Goal: Find specific page/section: Find specific page/section

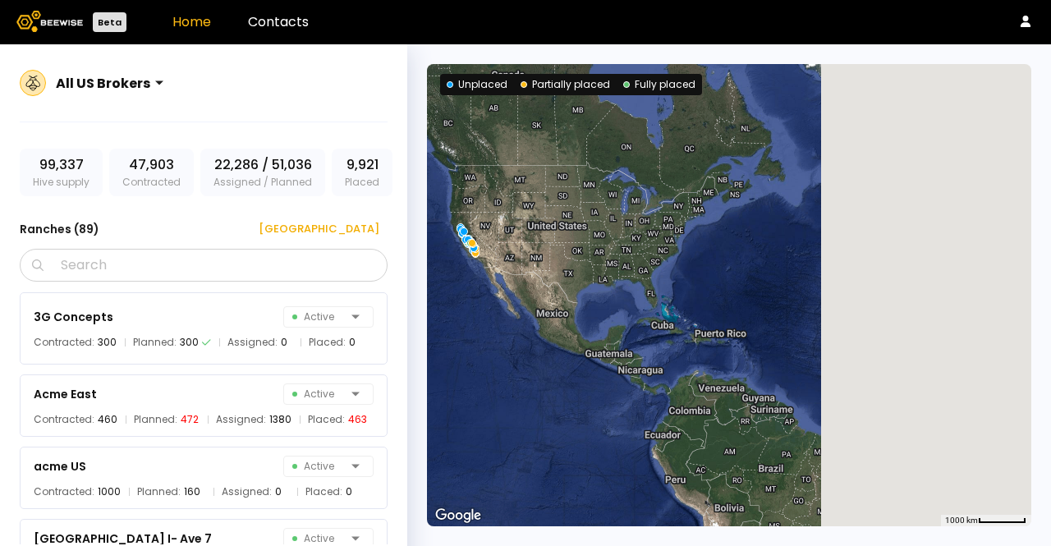
drag, startPoint x: 846, startPoint y: 195, endPoint x: 499, endPoint y: 197, distance: 347.5
click at [499, 197] on div at bounding box center [729, 295] width 605 height 462
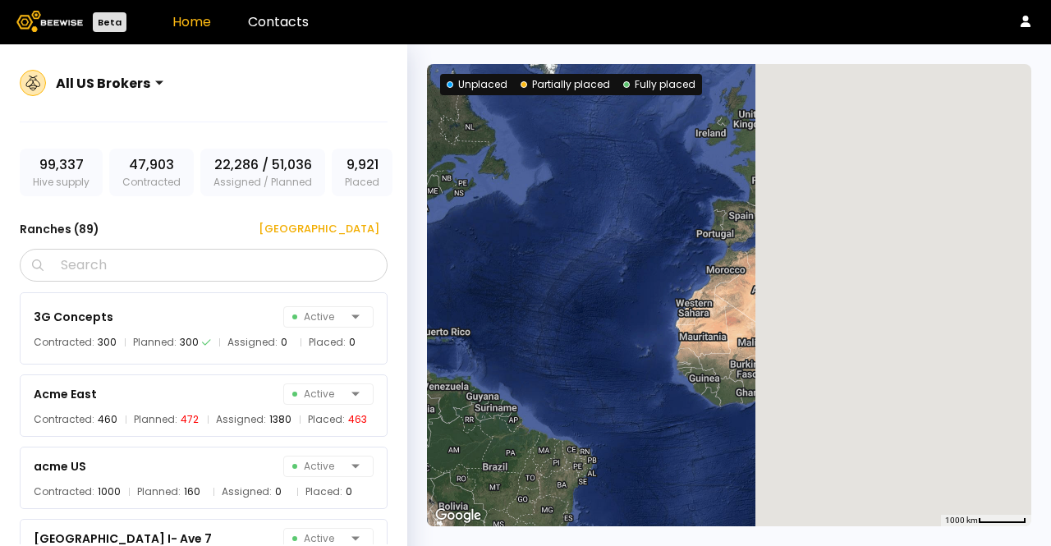
drag, startPoint x: 845, startPoint y: 202, endPoint x: 550, endPoint y: 200, distance: 295.7
click at [550, 200] on div at bounding box center [729, 295] width 605 height 462
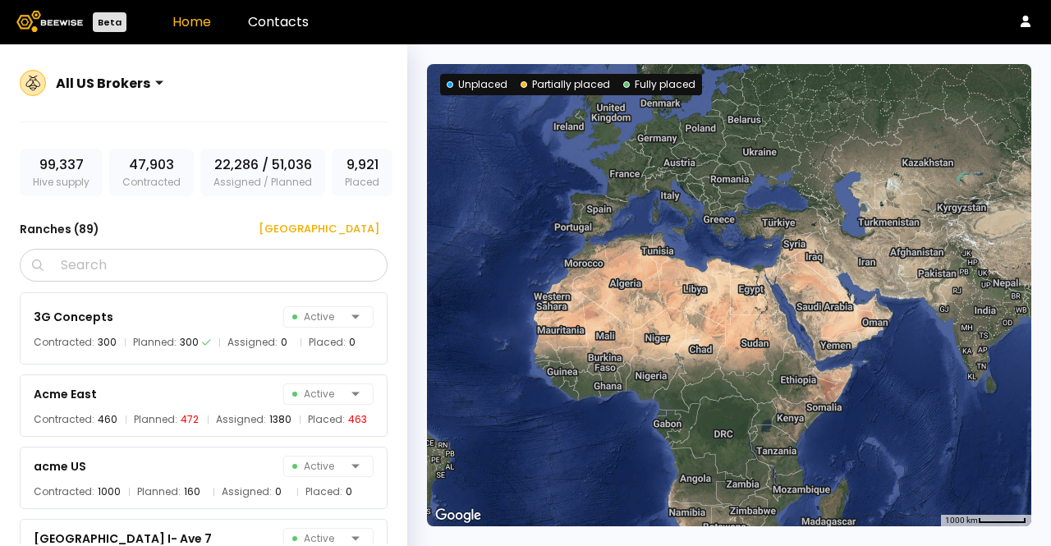
drag, startPoint x: 869, startPoint y: 232, endPoint x: 733, endPoint y: 226, distance: 136.5
click at [733, 226] on div at bounding box center [729, 295] width 605 height 462
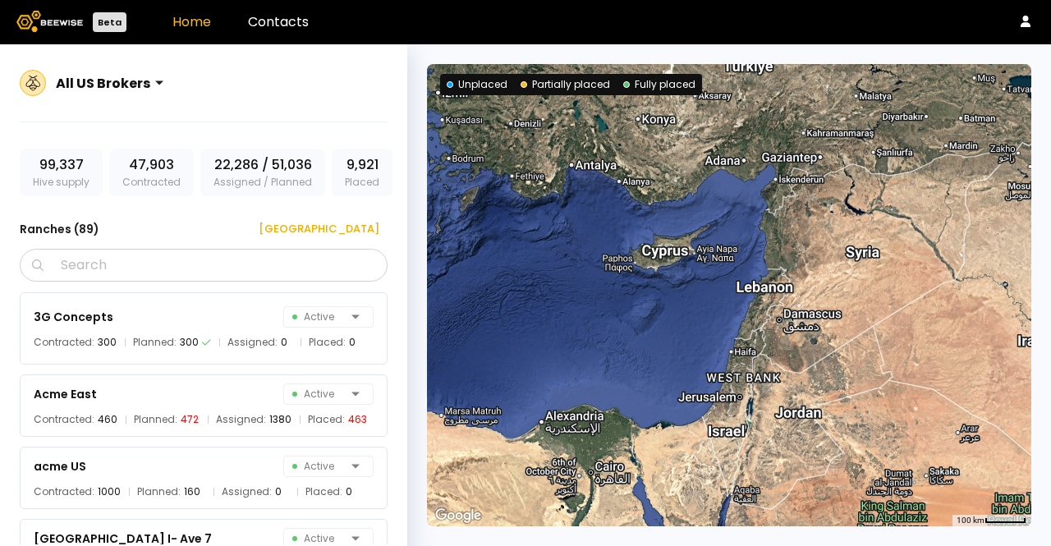
click at [82, 74] on div "All US Brokers" at bounding box center [103, 83] width 94 height 21
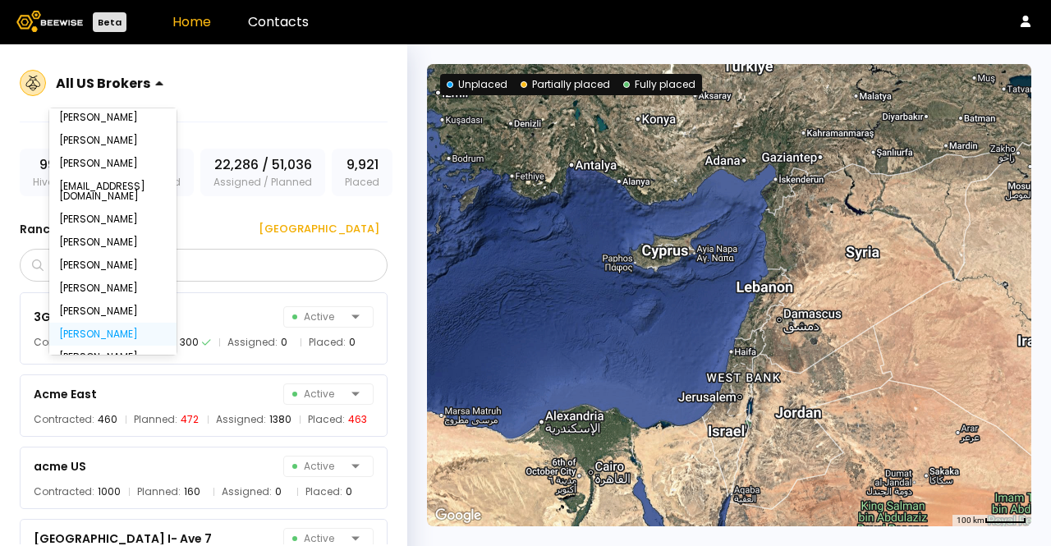
scroll to position [218, 0]
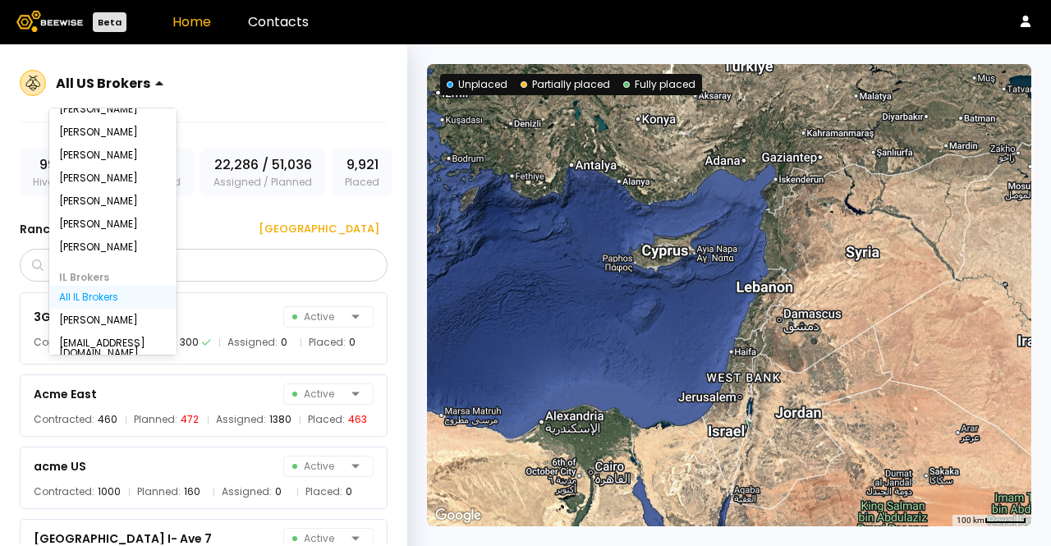
click at [97, 293] on div "All IL Brokers" at bounding box center [113, 297] width 108 height 10
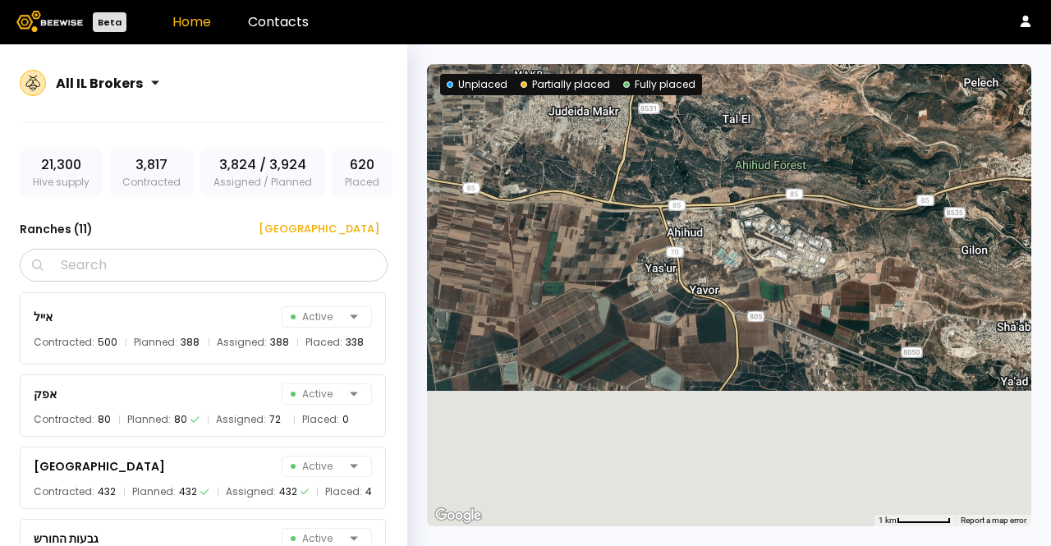
drag, startPoint x: 598, startPoint y: 209, endPoint x: 504, endPoint y: 62, distance: 174.3
click at [502, 55] on div "← Move left → Move right ↑ Move up ↓ Move down + Zoom in - Zoom out Home Jump l…" at bounding box center [729, 295] width 644 height 502
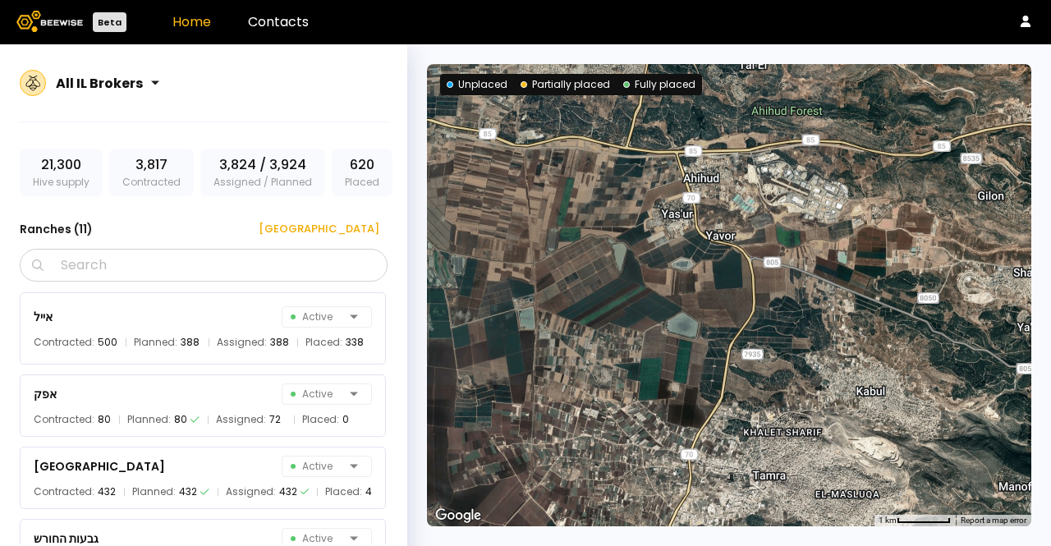
drag, startPoint x: 598, startPoint y: 283, endPoint x: 635, endPoint y: 240, distance: 57.1
click at [634, 241] on div at bounding box center [729, 295] width 605 height 462
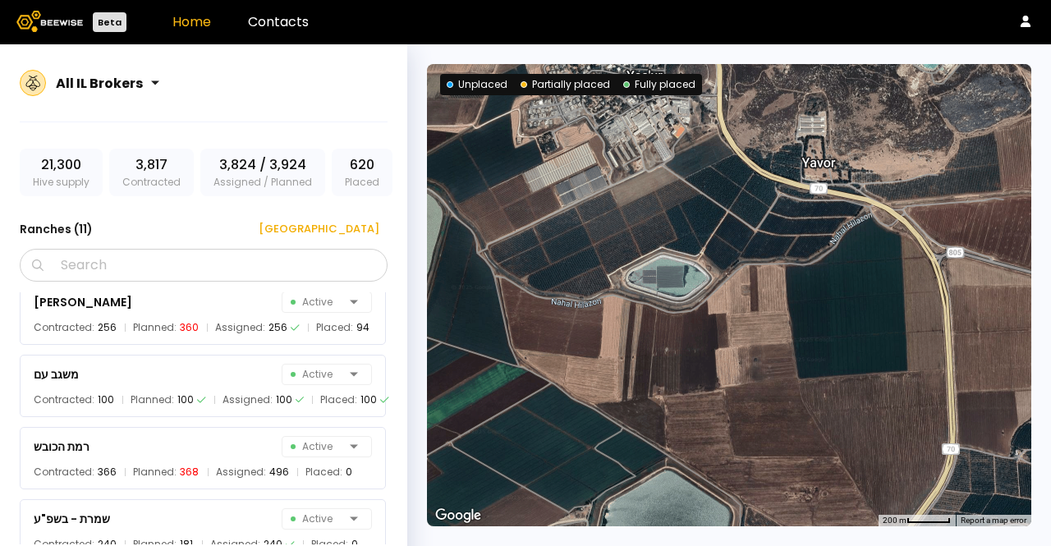
scroll to position [542, 0]
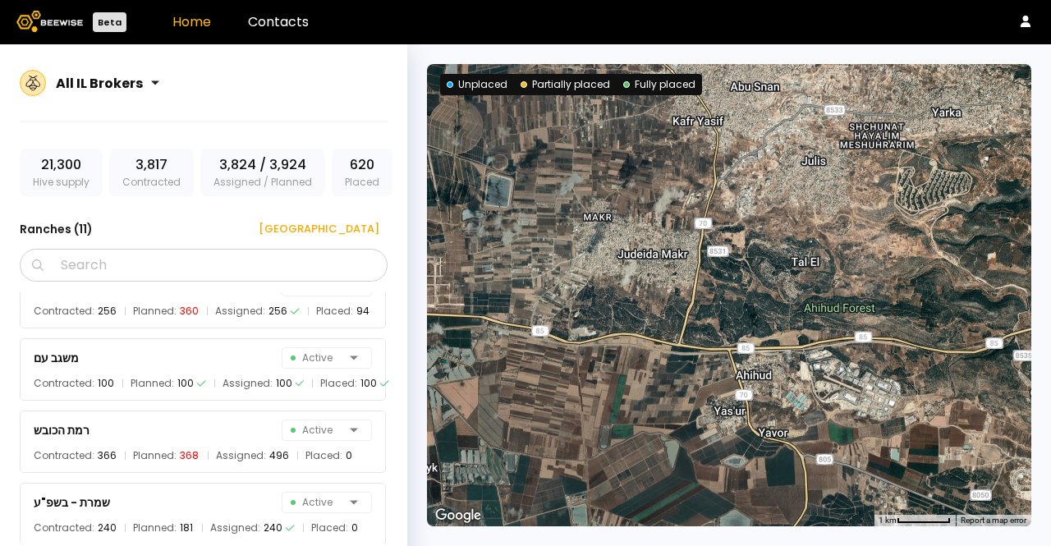
drag, startPoint x: 582, startPoint y: 241, endPoint x: 685, endPoint y: 455, distance: 237.7
click at [685, 455] on div at bounding box center [729, 295] width 605 height 462
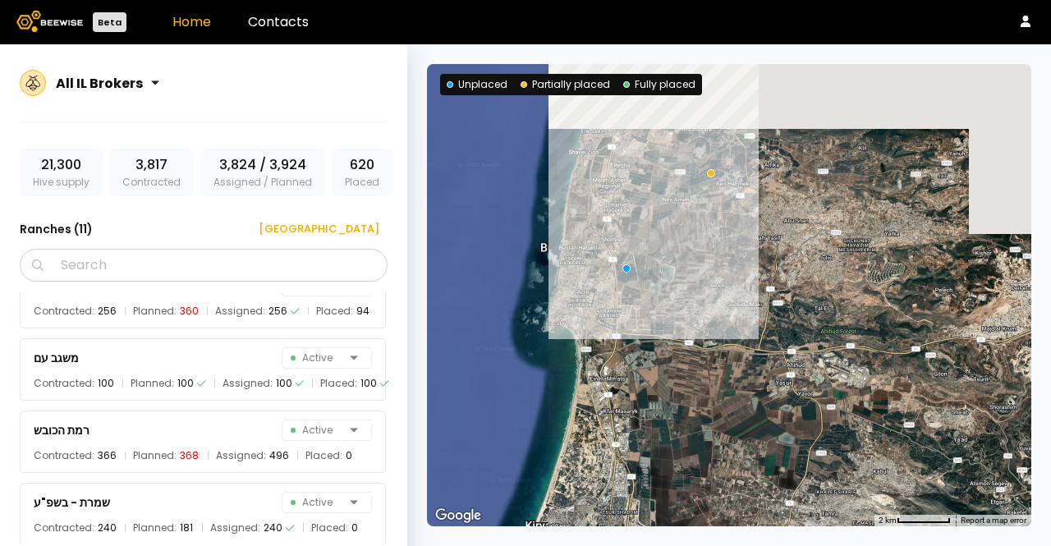
drag, startPoint x: 563, startPoint y: 301, endPoint x: 687, endPoint y: 327, distance: 126.6
click at [687, 327] on div at bounding box center [729, 295] width 605 height 462
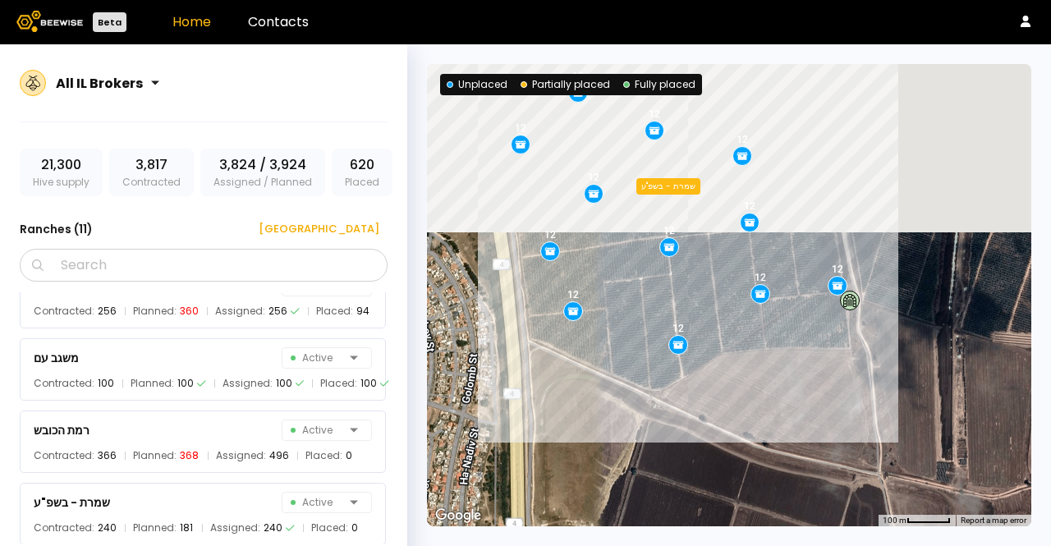
drag, startPoint x: 712, startPoint y: 280, endPoint x: 683, endPoint y: 463, distance: 185.4
click at [683, 463] on div "12 12 12 13 12 12 12 12 12 12 12 12 12 12 12 שמרת - בשפ"ע" at bounding box center [729, 295] width 605 height 462
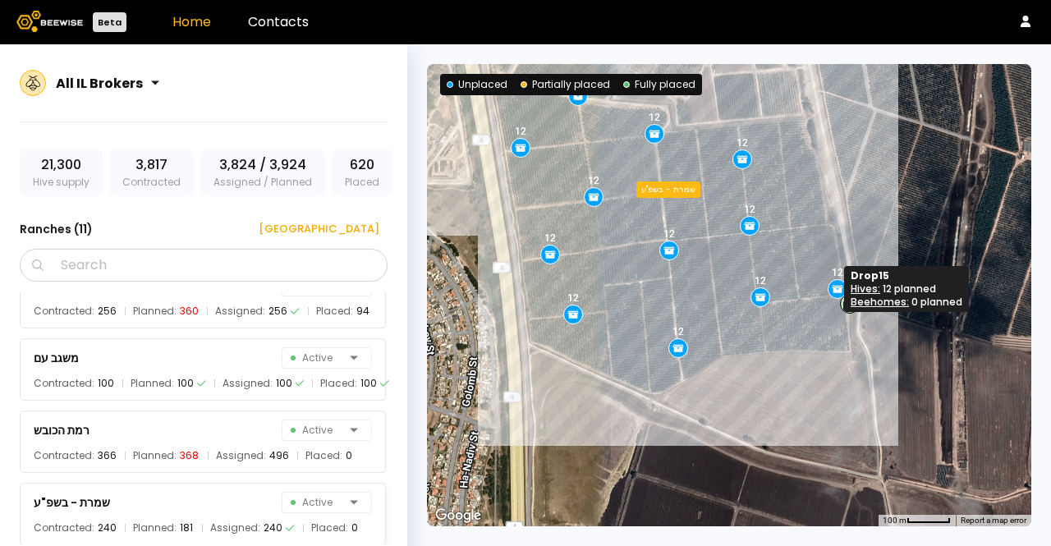
click at [835, 292] on icon at bounding box center [838, 290] width 11 height 6
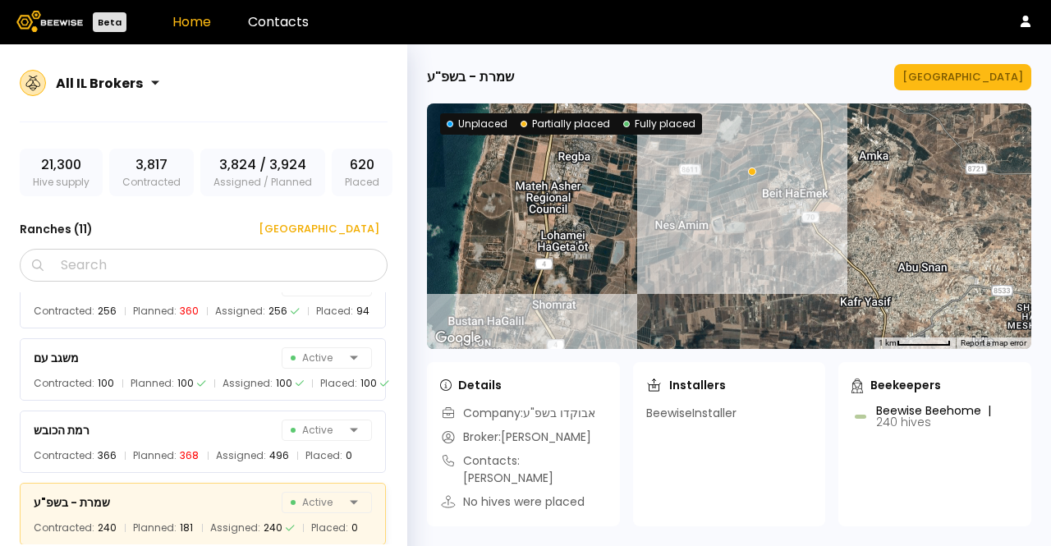
drag, startPoint x: 830, startPoint y: 277, endPoint x: 643, endPoint y: 338, distance: 197.2
click at [643, 338] on div at bounding box center [729, 226] width 605 height 246
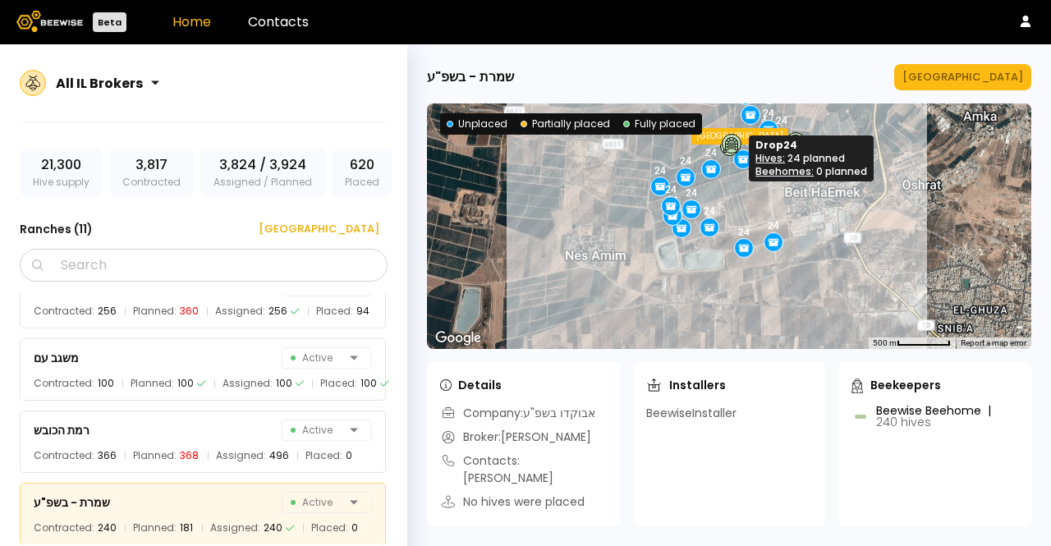
click at [738, 159] on icon at bounding box center [743, 160] width 11 height 6
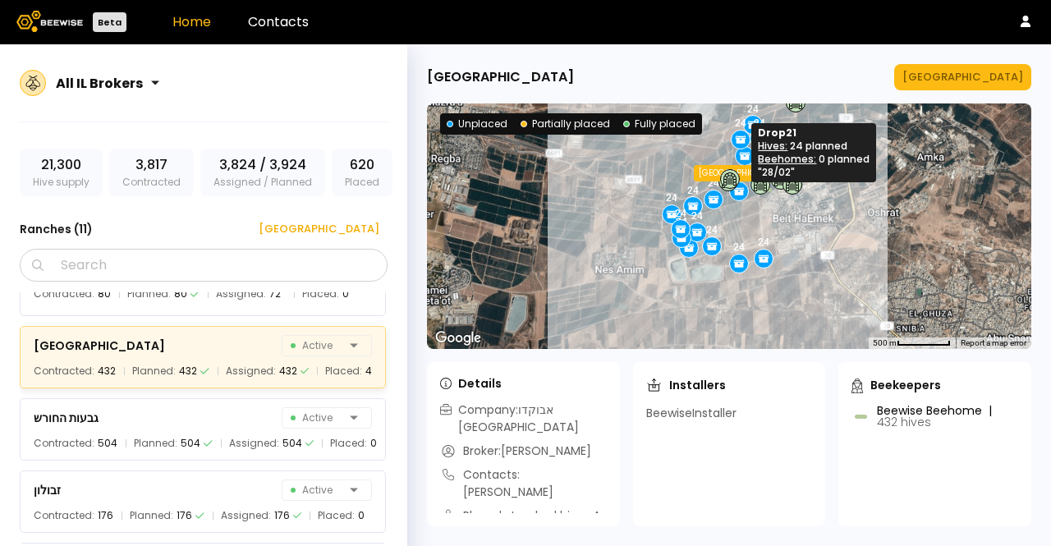
scroll to position [54, 0]
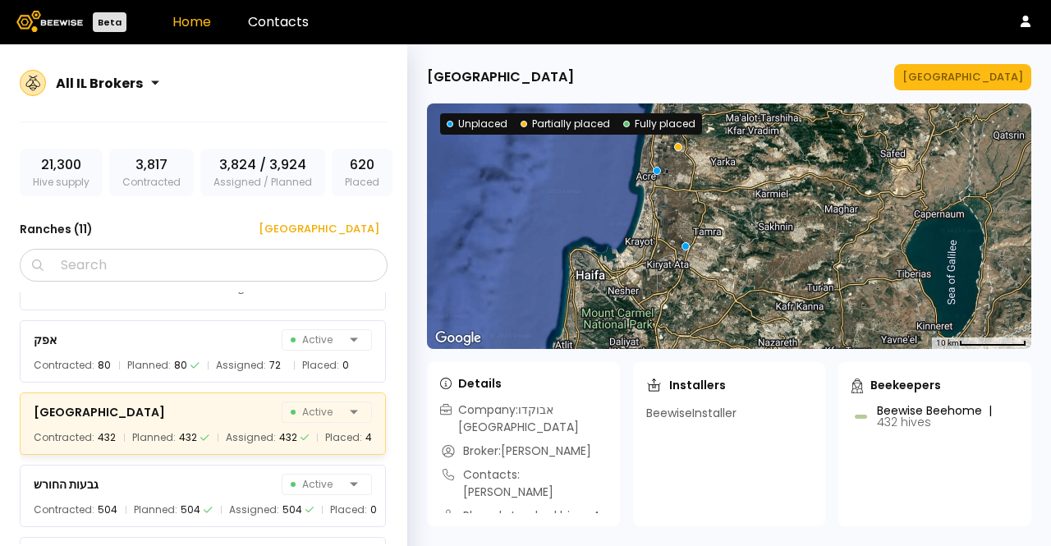
drag, startPoint x: 816, startPoint y: 233, endPoint x: 807, endPoint y: 138, distance: 95.8
click at [807, 138] on div at bounding box center [729, 226] width 605 height 246
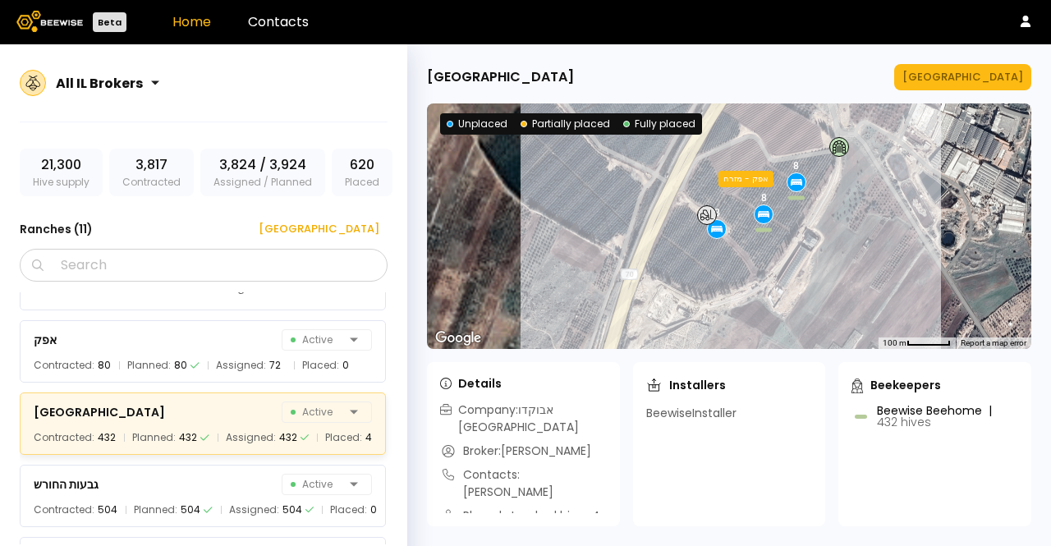
drag, startPoint x: 639, startPoint y: 225, endPoint x: 798, endPoint y: 343, distance: 198.0
click at [796, 348] on div "8 8 8 8 8 8 8 8 8 8 אפק - 101 אפק - מזרח" at bounding box center [729, 226] width 605 height 246
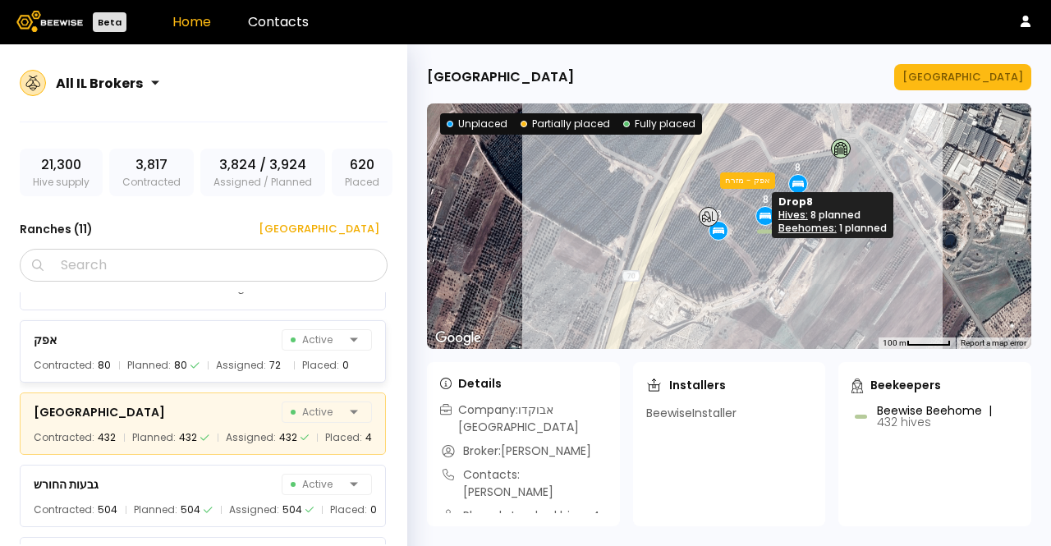
click at [763, 213] on icon at bounding box center [765, 213] width 11 height 2
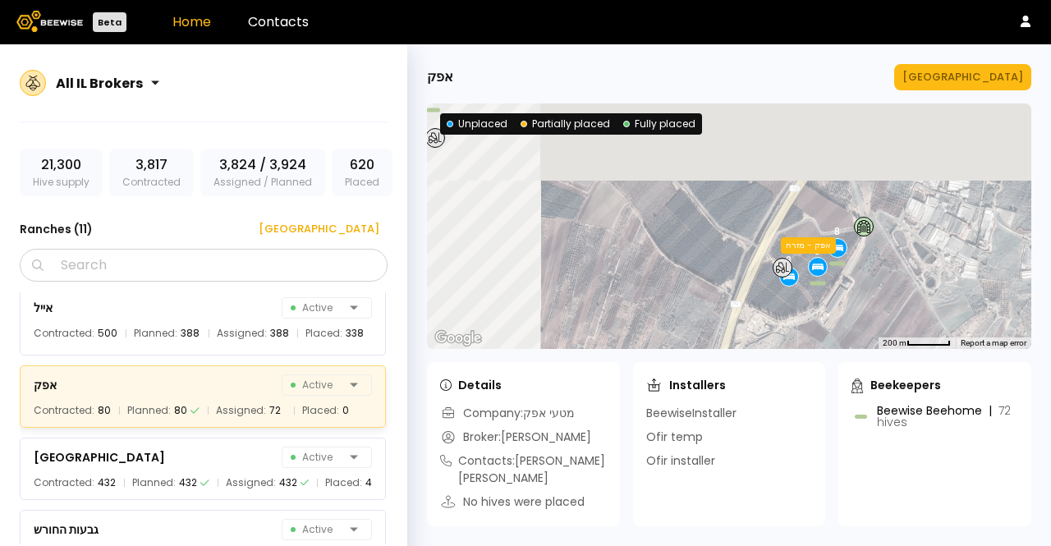
scroll to position [0, 0]
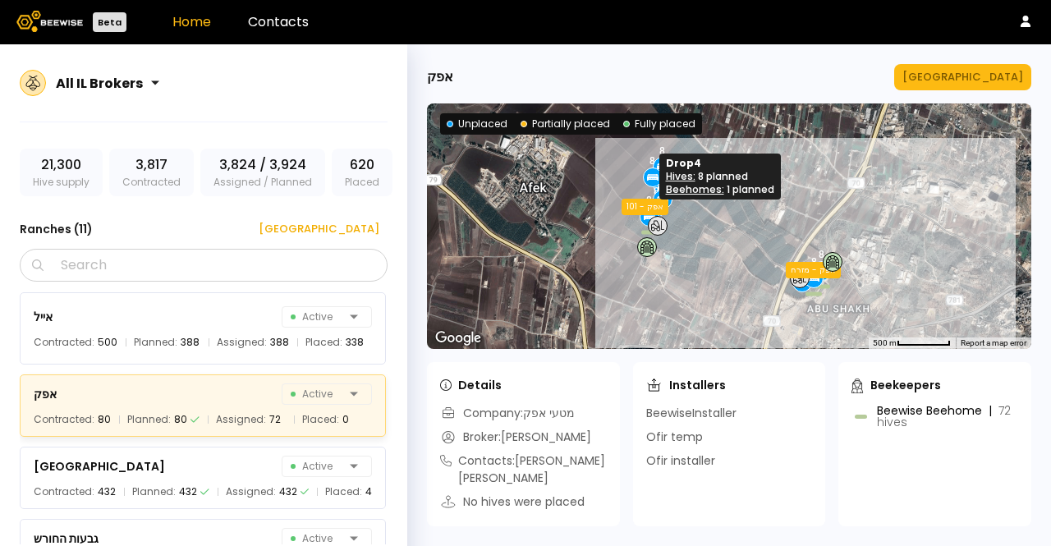
click at [657, 177] on icon at bounding box center [652, 178] width 11 height 4
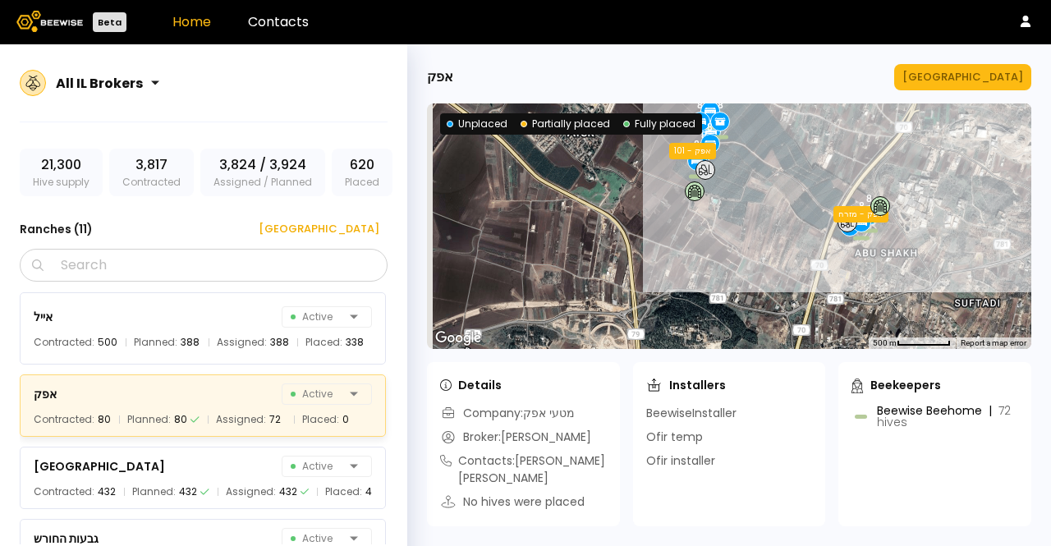
drag, startPoint x: 669, startPoint y: 252, endPoint x: 718, endPoint y: 196, distance: 74.5
click at [718, 196] on div "8 8 8 8 8 8 8 8 8 8 אפק - 101 אפק - מזרח" at bounding box center [729, 226] width 605 height 246
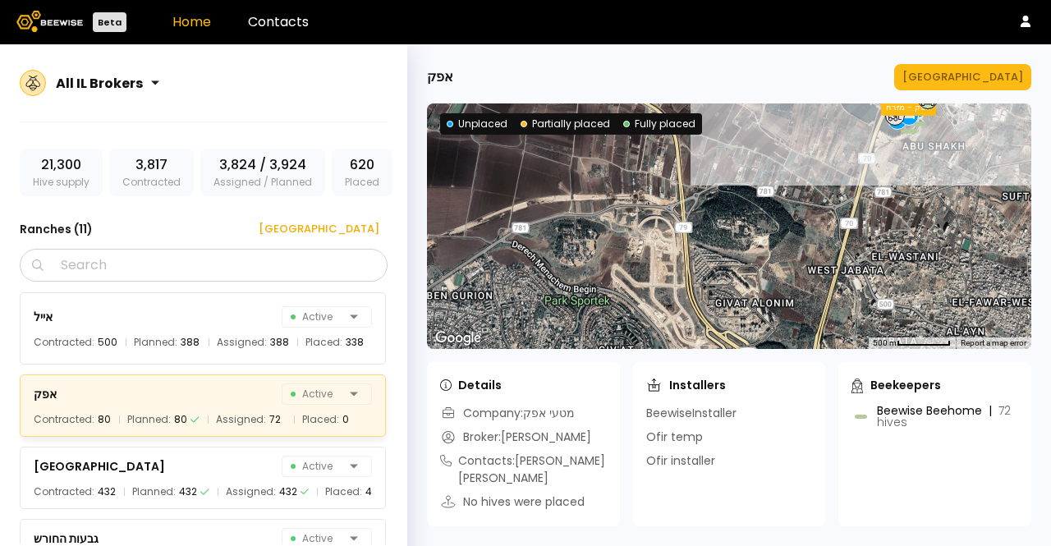
drag, startPoint x: 713, startPoint y: 237, endPoint x: 762, endPoint y: 123, distance: 124.4
click at [762, 123] on div "8 8 8 8 8 8 8 8 8 8 אפק - 101 אפק - מזרח" at bounding box center [729, 226] width 605 height 246
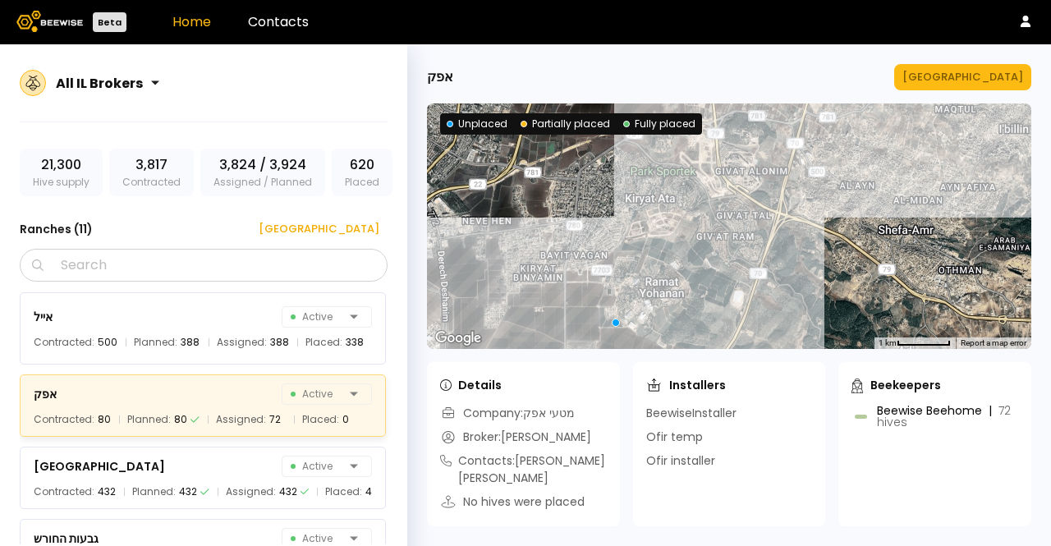
drag, startPoint x: 759, startPoint y: 292, endPoint x: 736, endPoint y: 195, distance: 99.6
click at [741, 191] on div at bounding box center [729, 226] width 605 height 246
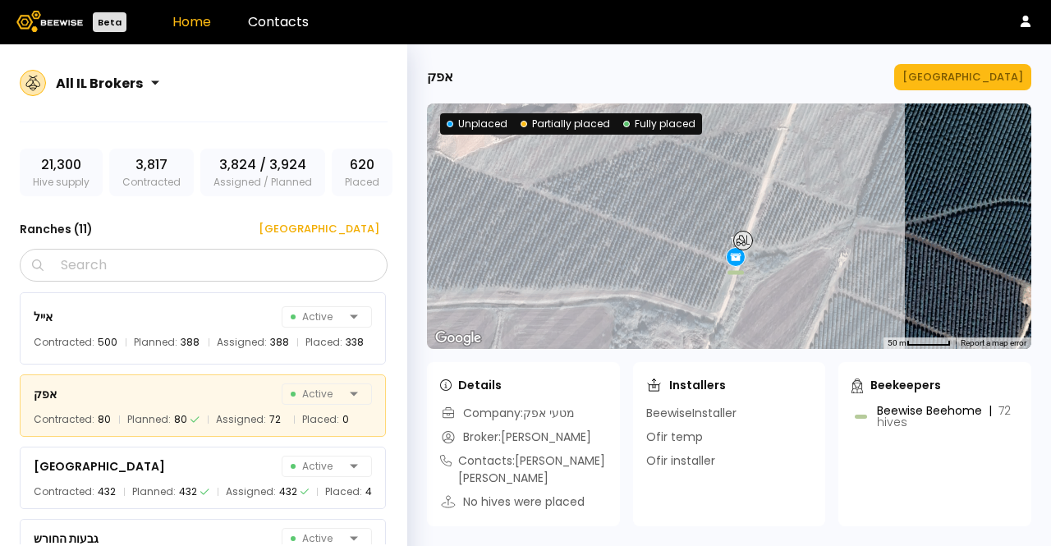
drag, startPoint x: 706, startPoint y: 290, endPoint x: 683, endPoint y: 183, distance: 109.2
click at [683, 183] on div "16 16 16 16 16 16 16 16 16 16 16 [PERSON_NAME] - [PERSON_NAME] - אושה" at bounding box center [729, 226] width 605 height 246
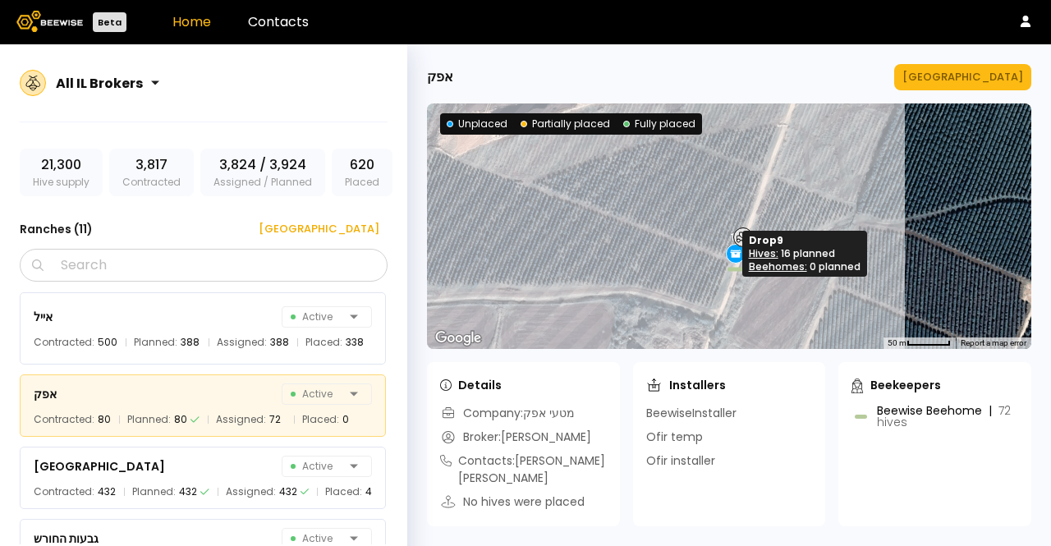
click at [731, 248] on icon at bounding box center [736, 253] width 15 height 15
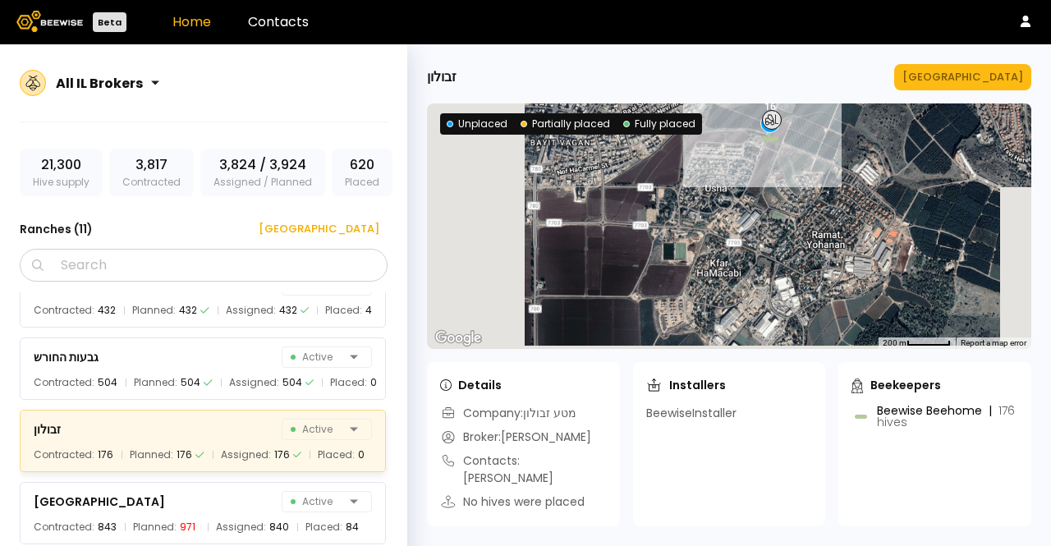
scroll to position [199, 0]
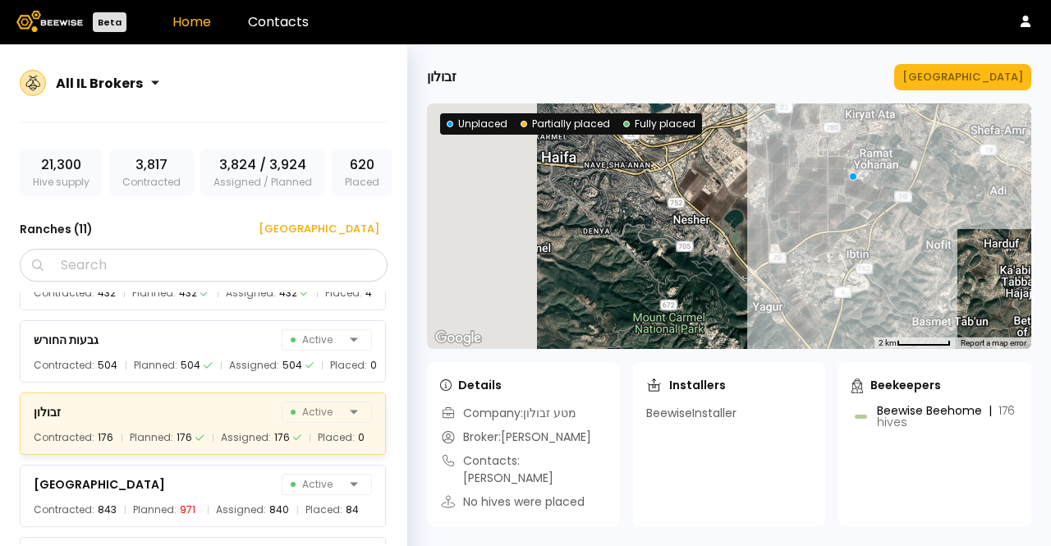
drag, startPoint x: 604, startPoint y: 216, endPoint x: 729, endPoint y: 166, distance: 135.3
click at [729, 166] on div at bounding box center [729, 226] width 605 height 246
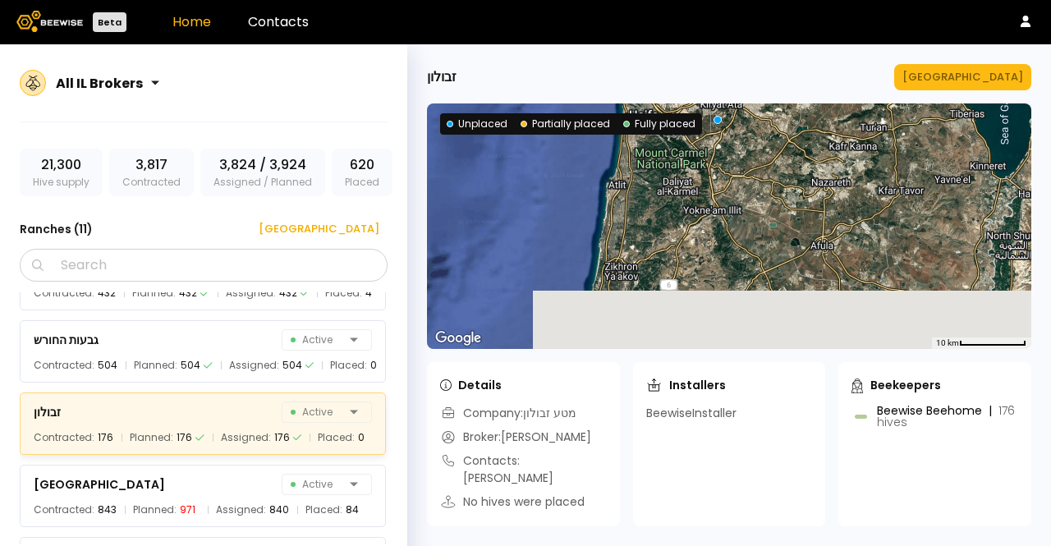
drag, startPoint x: 763, startPoint y: 264, endPoint x: 724, endPoint y: 135, distance: 134.6
click at [724, 135] on div at bounding box center [729, 226] width 605 height 246
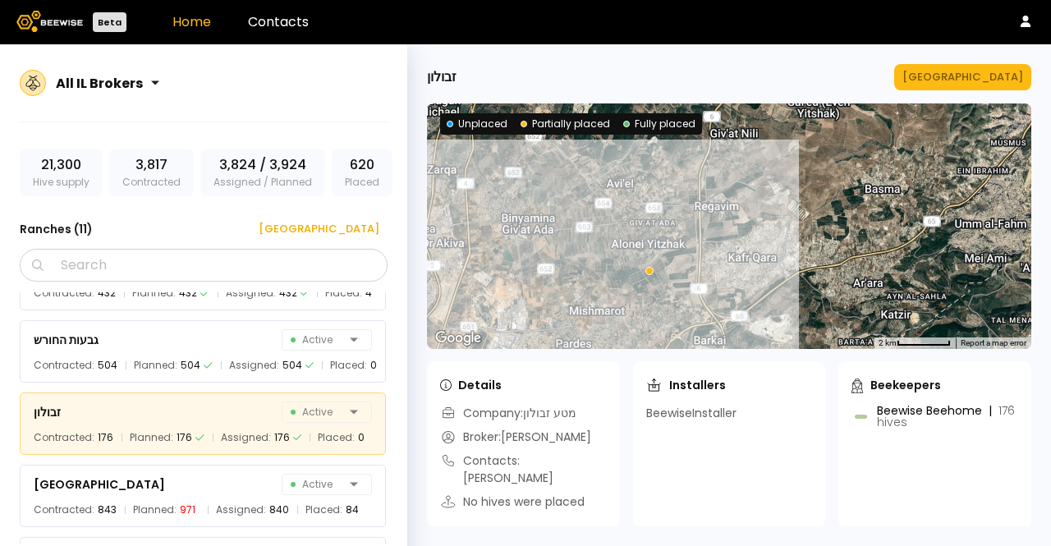
drag, startPoint x: 644, startPoint y: 305, endPoint x: 669, endPoint y: 211, distance: 96.8
click at [669, 211] on div at bounding box center [729, 226] width 605 height 246
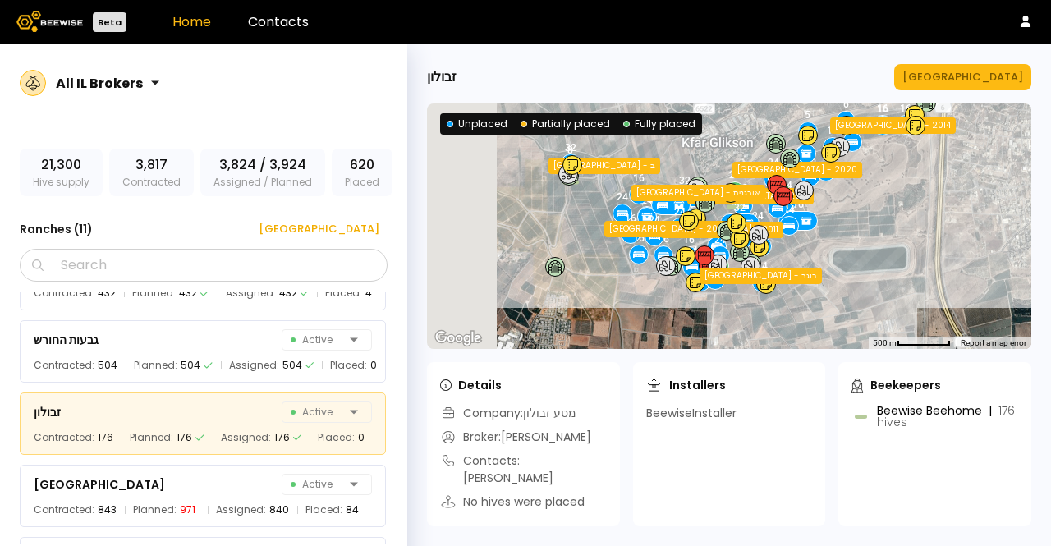
drag, startPoint x: 677, startPoint y: 213, endPoint x: 757, endPoint y: 271, distance: 98.7
click at [757, 278] on div "[GEOGRAPHIC_DATA] - בוגר" at bounding box center [761, 275] width 122 height 16
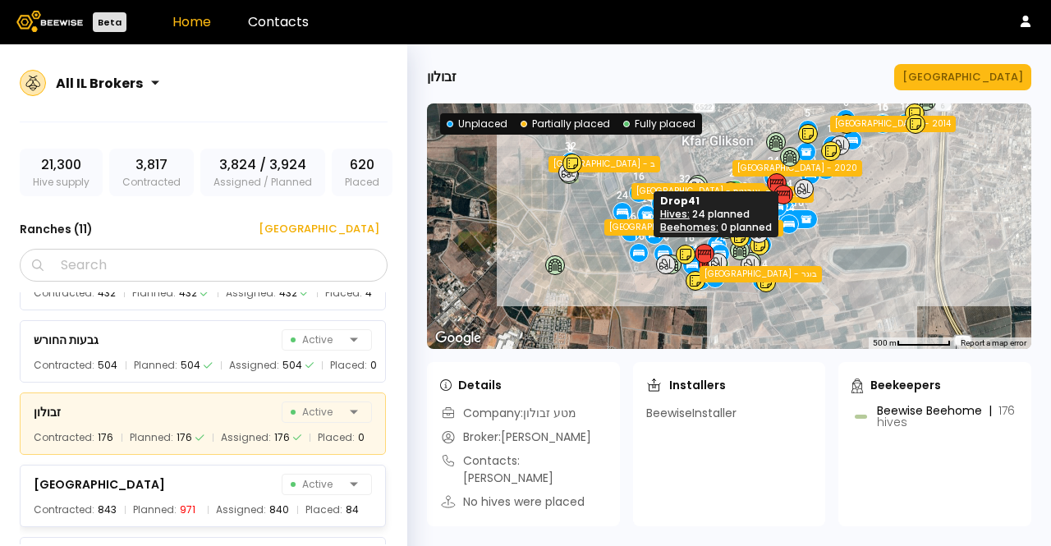
click at [650, 210] on icon at bounding box center [647, 215] width 15 height 15
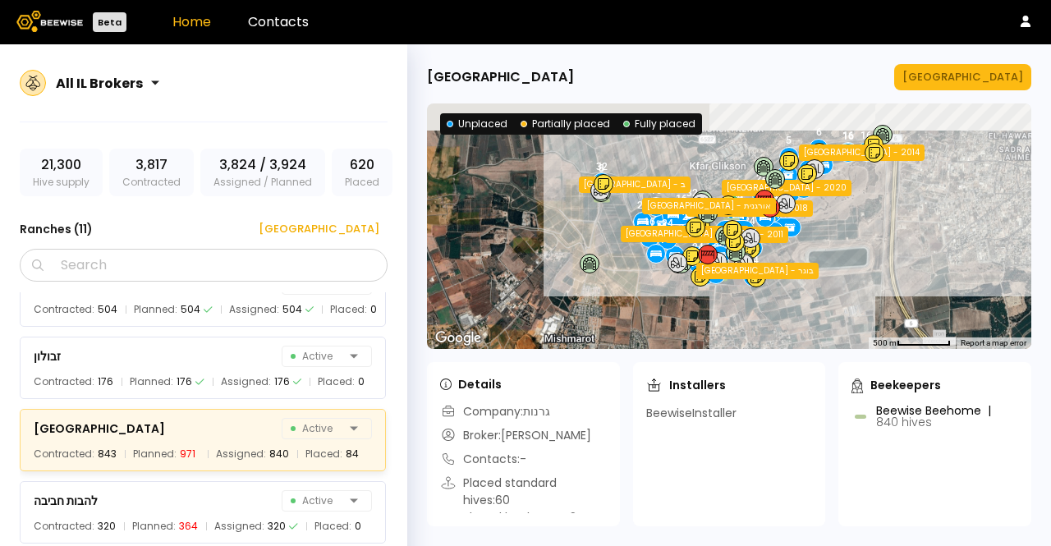
scroll to position [271, 0]
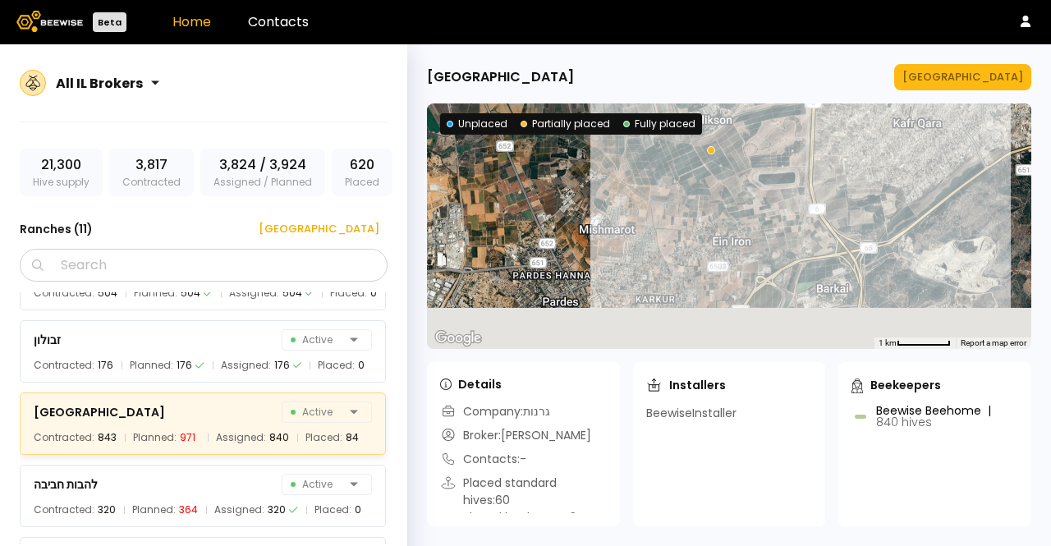
drag, startPoint x: 641, startPoint y: 237, endPoint x: 616, endPoint y: 114, distance: 124.8
click at [616, 114] on section "← Move left → Move right ↑ Move up ↓ Move down + Zoom in - Zoom out Home Jump l…" at bounding box center [729, 226] width 605 height 246
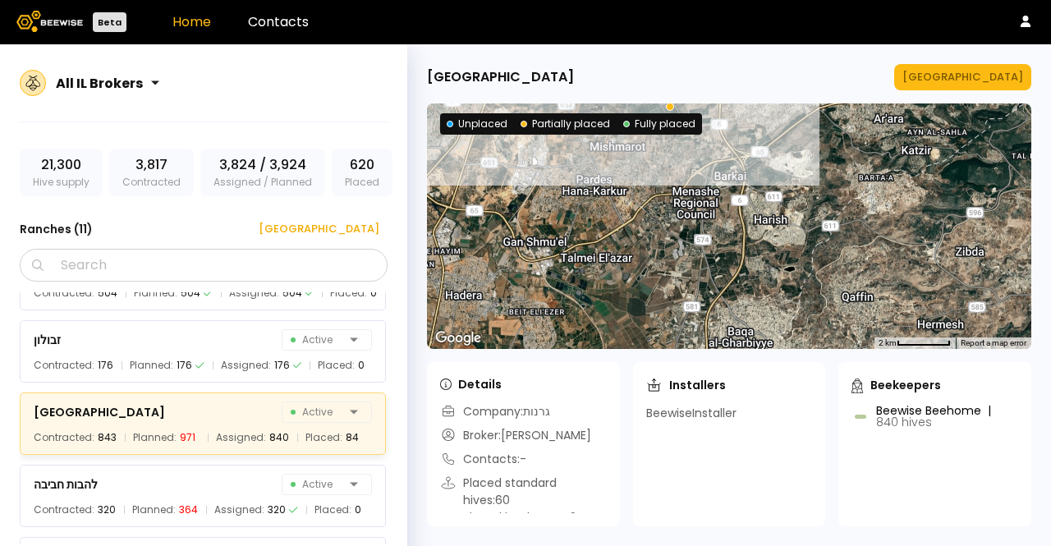
drag, startPoint x: 639, startPoint y: 287, endPoint x: 639, endPoint y: 150, distance: 136.4
click at [639, 150] on div at bounding box center [729, 226] width 605 height 246
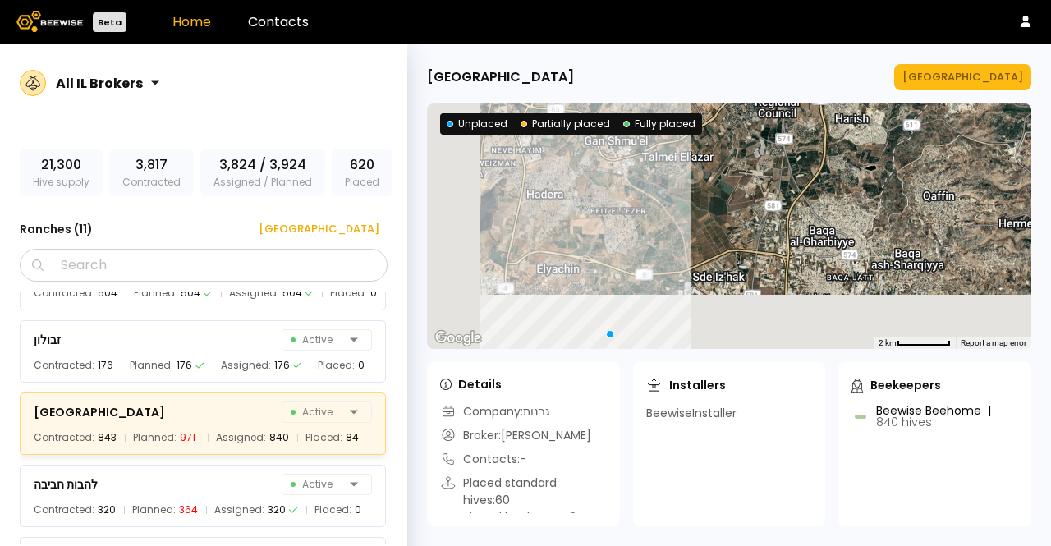
drag, startPoint x: 574, startPoint y: 241, endPoint x: 669, endPoint y: 162, distance: 123.6
click at [669, 162] on div at bounding box center [729, 226] width 605 height 246
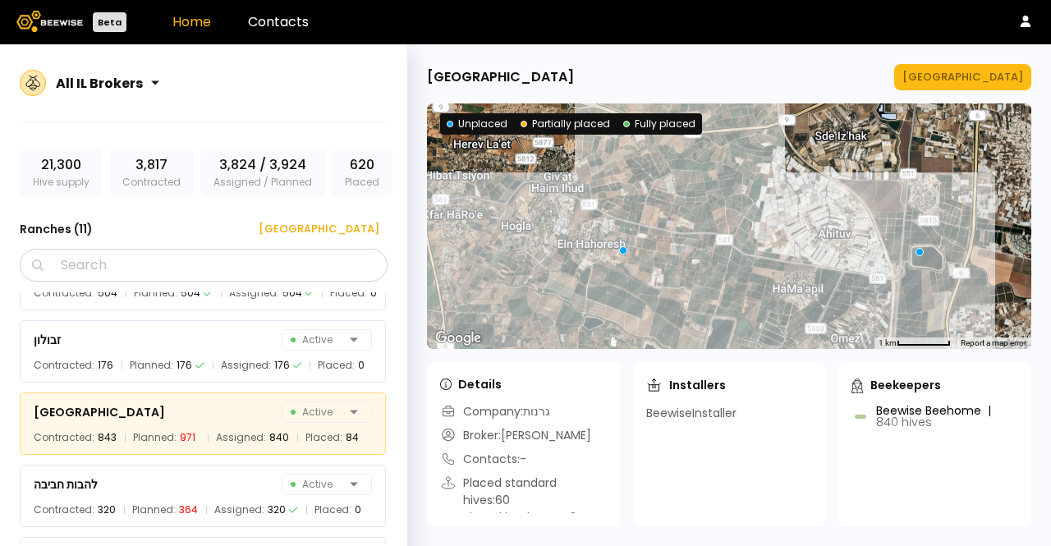
drag, startPoint x: 655, startPoint y: 295, endPoint x: 707, endPoint y: 185, distance: 122.0
click at [706, 183] on div at bounding box center [729, 226] width 605 height 246
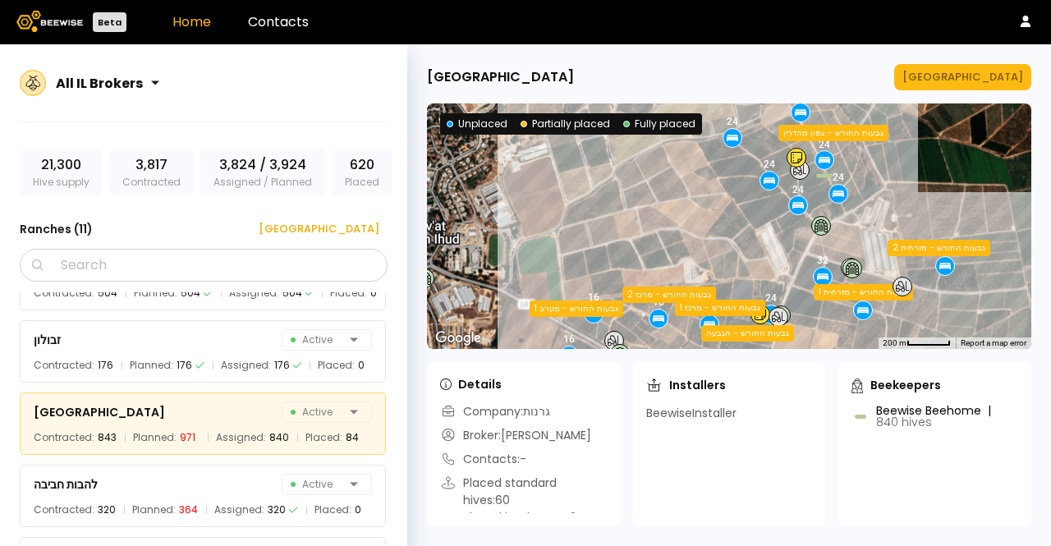
drag, startPoint x: 563, startPoint y: 152, endPoint x: 724, endPoint y: 269, distance: 199.5
click at [724, 269] on div "32 24 16 16 28 16 24 24 16 16 28 24 16 24 24 24 16 16 32 24 16 24 24 גבעות החור…" at bounding box center [729, 226] width 605 height 246
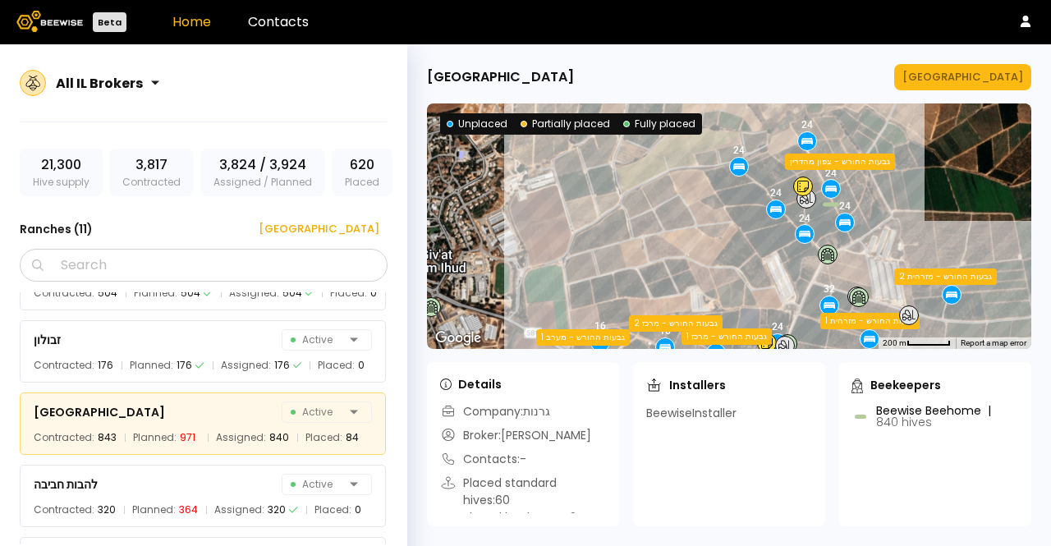
drag, startPoint x: 695, startPoint y: 210, endPoint x: 701, endPoint y: 240, distance: 30.3
click at [701, 240] on div "32 24 16 16 28 16 24 24 16 16 28 24 16 24 24 24 16 16 32 24 16 24 24 גבעות החור…" at bounding box center [729, 226] width 605 height 246
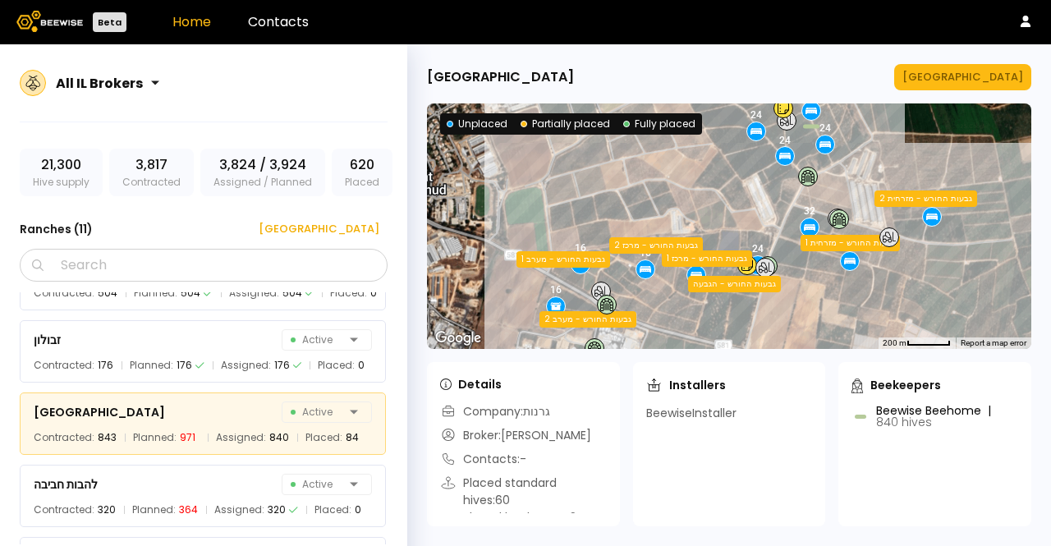
drag, startPoint x: 631, startPoint y: 236, endPoint x: 605, endPoint y: 128, distance: 110.8
click at [613, 148] on div "32 24 16 16 28 16 24 24 16 16 28 24 16 24 24 24 16 16 32 24 16 24 24 גבעות החור…" at bounding box center [729, 226] width 605 height 246
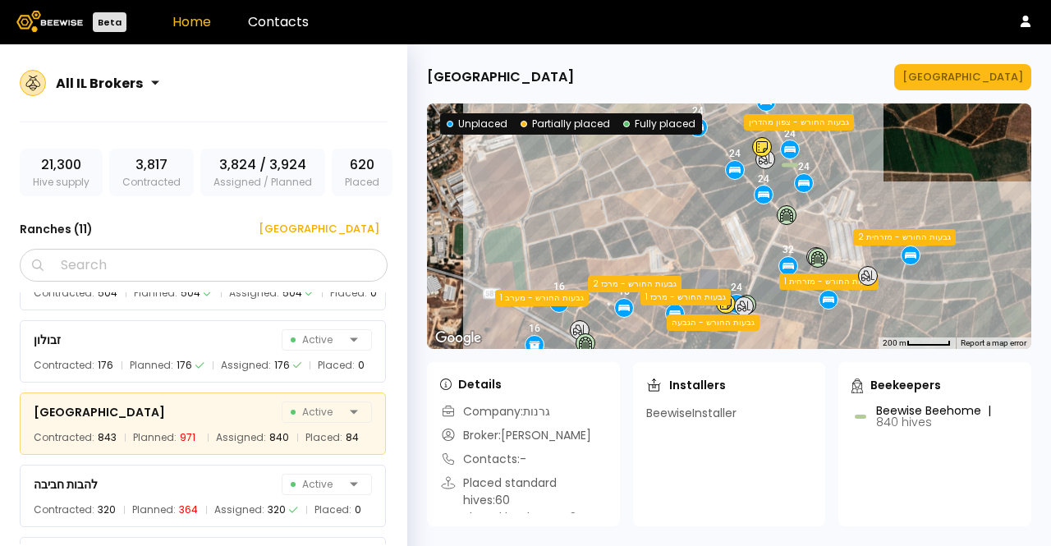
drag, startPoint x: 582, startPoint y: 179, endPoint x: 549, endPoint y: 264, distance: 90.8
click at [549, 264] on div "32 24 16 16 28 16 24 24 16 16 28 24 16 24 24 24 16 16 32 24 16 24 24 גבעות החור…" at bounding box center [729, 226] width 605 height 246
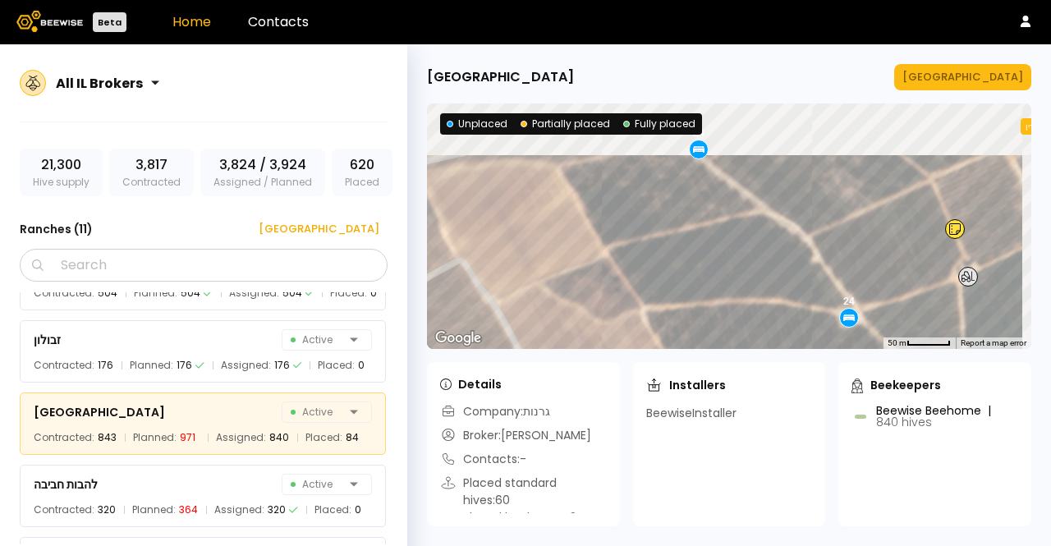
drag, startPoint x: 651, startPoint y: 190, endPoint x: 527, endPoint y: 264, distance: 145.1
click at [527, 264] on div "32 24 16 16 28 16 24 24 16 16 28 24 16 24 24 24 16 16 32 24 16 24 24 גבעות החור…" at bounding box center [729, 226] width 605 height 246
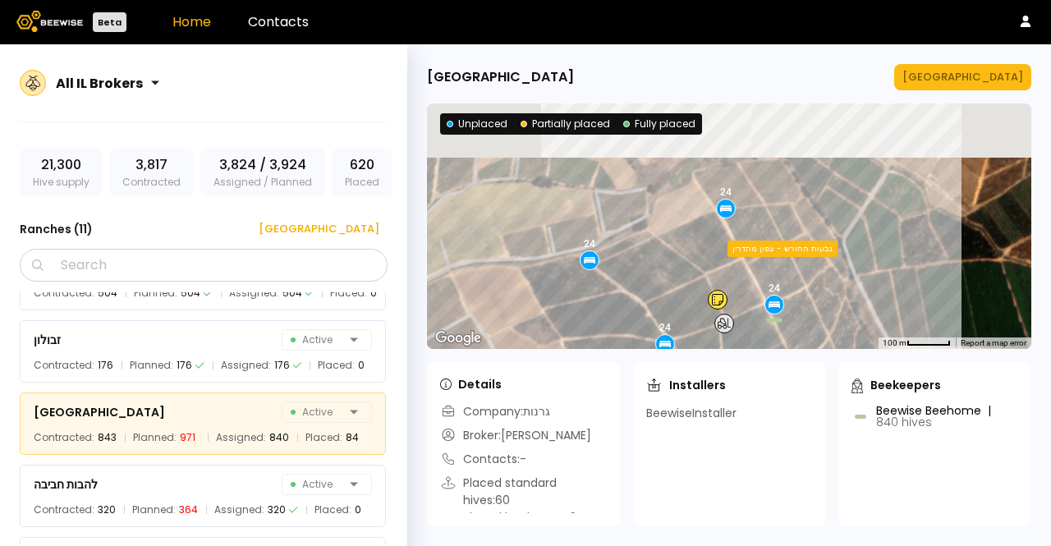
drag, startPoint x: 766, startPoint y: 177, endPoint x: 643, endPoint y: 259, distance: 147.4
click at [643, 259] on div "32 24 16 16 28 16 24 24 16 16 28 24 16 24 24 24 16 16 32 24 16 24 24 גבעות החור…" at bounding box center [729, 226] width 605 height 246
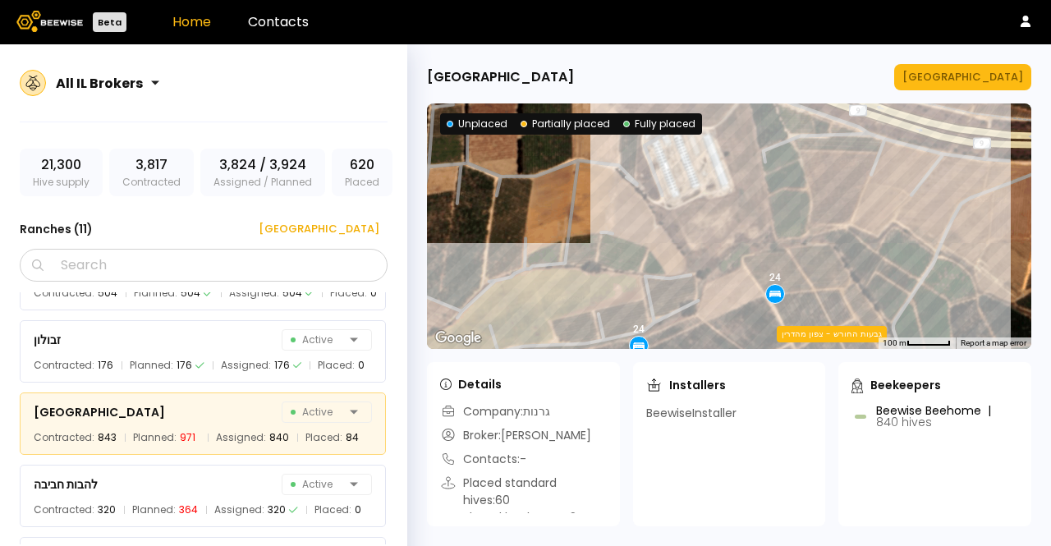
drag, startPoint x: 647, startPoint y: 225, endPoint x: 688, endPoint y: 274, distance: 63.5
click at [697, 313] on div "32 24 16 16 28 16 24 24 16 16 28 24 16 24 24 24 16 16 32 24 16 24 24 גבעות החור…" at bounding box center [729, 226] width 605 height 246
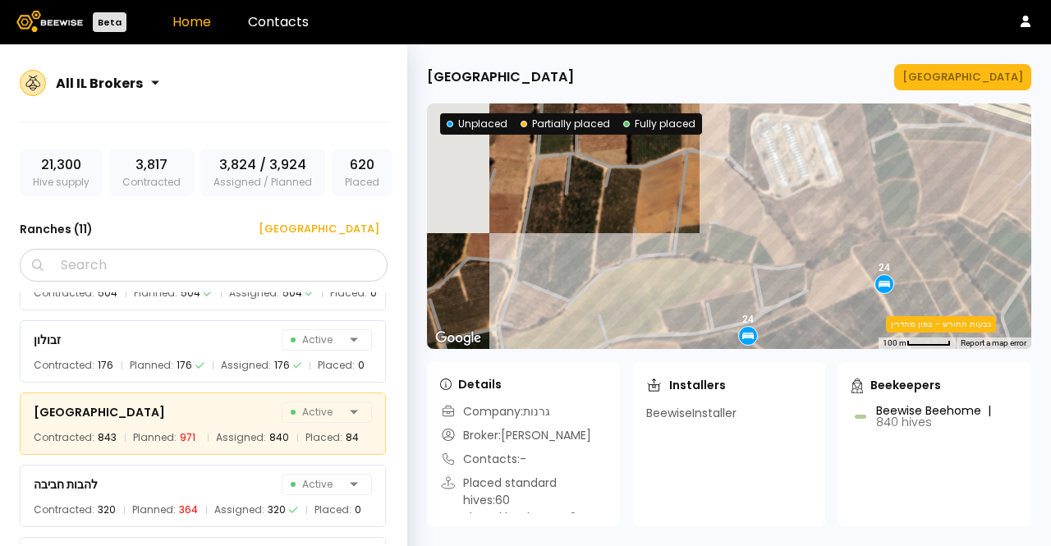
drag, startPoint x: 632, startPoint y: 206, endPoint x: 796, endPoint y: 186, distance: 164.6
click at [794, 188] on div "32 24 16 16 28 16 24 24 16 16 28 24 16 24 24 24 16 16 32 24 16 24 24 גבעות החור…" at bounding box center [729, 226] width 605 height 246
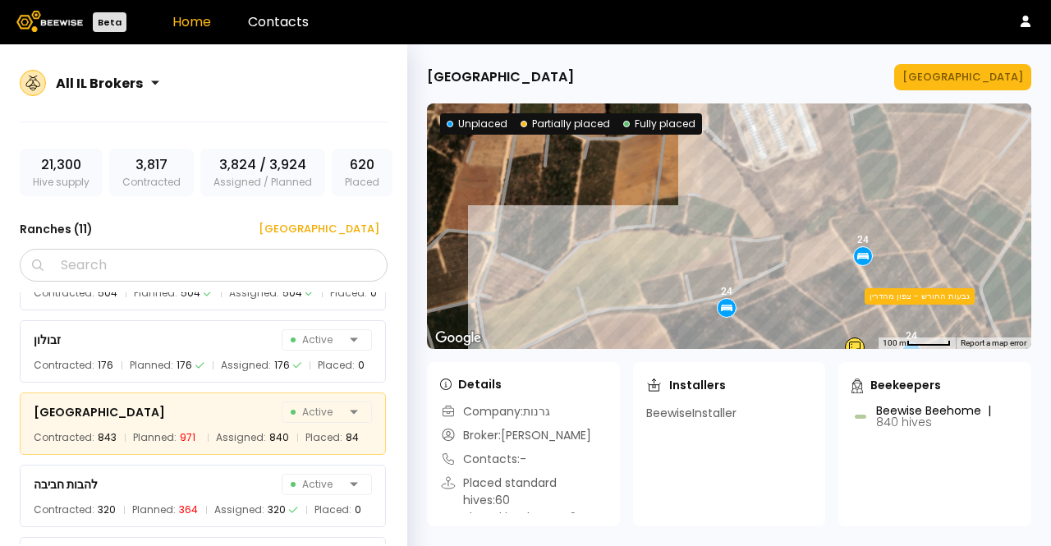
drag, startPoint x: 642, startPoint y: 214, endPoint x: 554, endPoint y: 197, distance: 90.2
click at [554, 197] on div "32 24 16 16 28 16 24 24 16 16 28 24 16 24 24 24 16 16 32 24 16 24 24 גבעות החור…" at bounding box center [729, 226] width 605 height 246
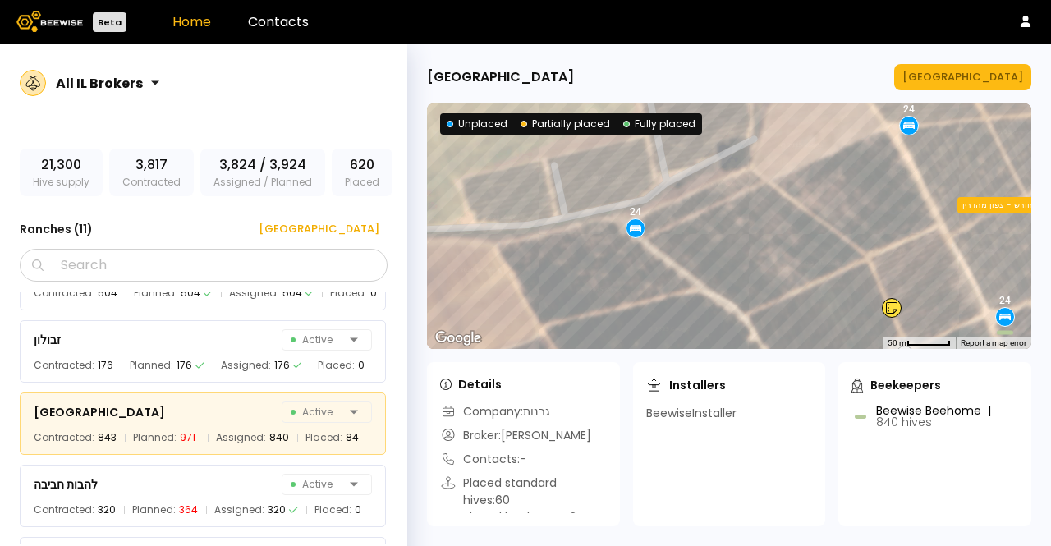
drag, startPoint x: 807, startPoint y: 254, endPoint x: 718, endPoint y: 142, distance: 142.7
click at [721, 132] on div "32 24 16 16 28 16 24 24 16 16 28 24 16 24 24 24 16 16 32 24 16 24 24 גבעות החור…" at bounding box center [729, 226] width 605 height 246
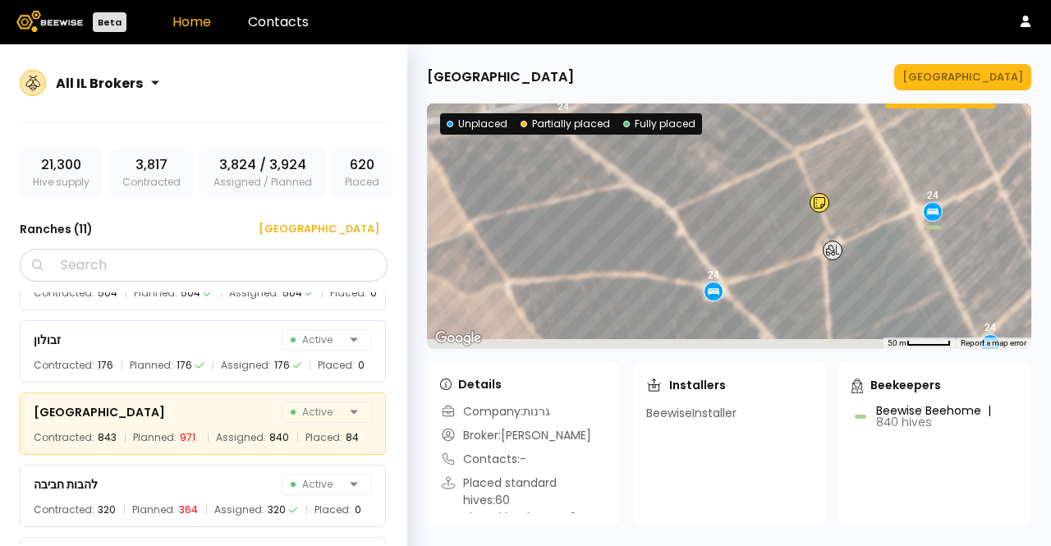
drag, startPoint x: 800, startPoint y: 201, endPoint x: 716, endPoint y: 70, distance: 155.9
click at [716, 67] on div "[GEOGRAPHIC_DATA] ← Move left → Move right ↑ Move up ↓ Move down + Zoom in - Zo…" at bounding box center [729, 295] width 644 height 502
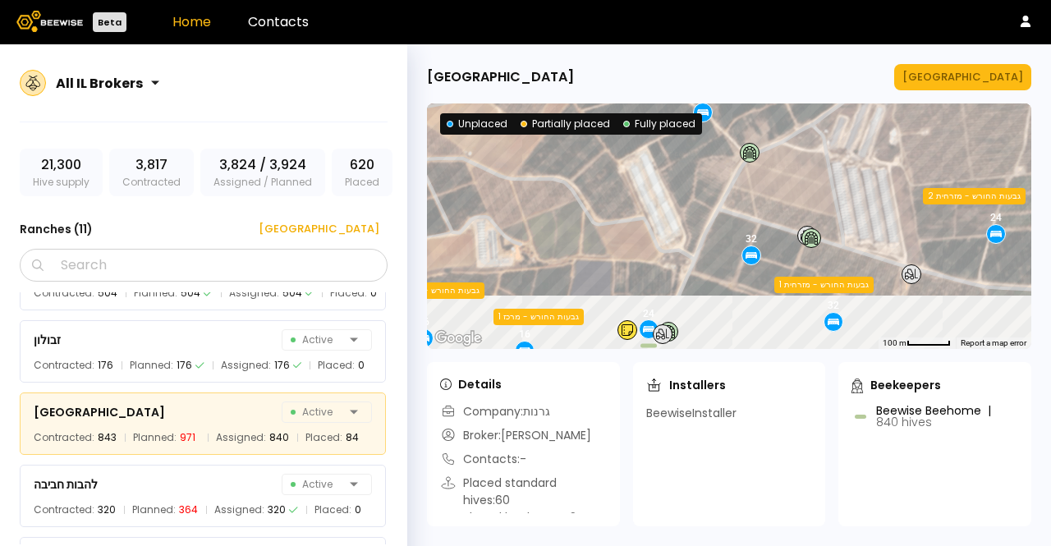
drag, startPoint x: 614, startPoint y: 159, endPoint x: 596, endPoint y: 113, distance: 49.4
click at [596, 113] on section "← Move left → Move right ↑ Move up ↓ Move down + Zoom in - Zoom out Home Jump l…" at bounding box center [729, 226] width 605 height 246
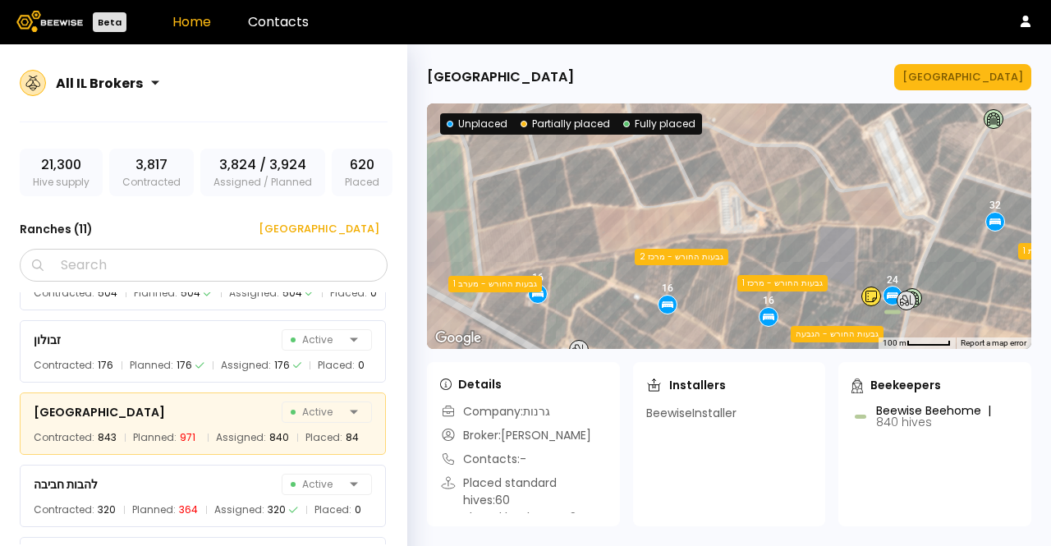
drag, startPoint x: 574, startPoint y: 252, endPoint x: 820, endPoint y: 222, distance: 247.5
click at [820, 222] on div "32 24 16 16 28 16 24 24 16 16 28 24 16 24 24 24 16 16 32 24 16 24 24 גבעות החור…" at bounding box center [729, 226] width 605 height 246
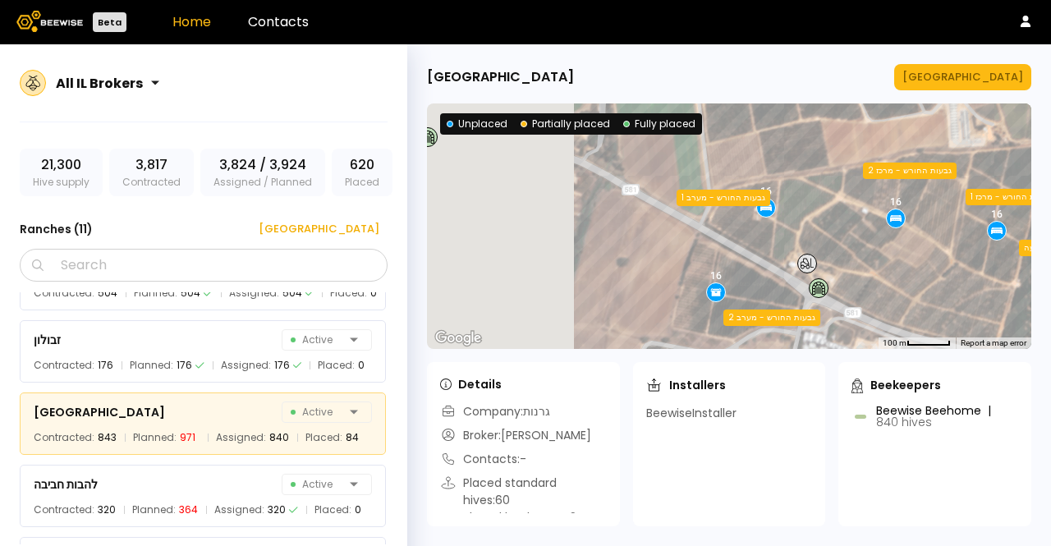
drag, startPoint x: 574, startPoint y: 226, endPoint x: 791, endPoint y: 139, distance: 233.7
click at [807, 136] on div "32 24 16 16 28 16 24 24 16 16 28 24 16 24 24 24 16 16 32 24 16 24 24 גבעות החור…" at bounding box center [729, 226] width 605 height 246
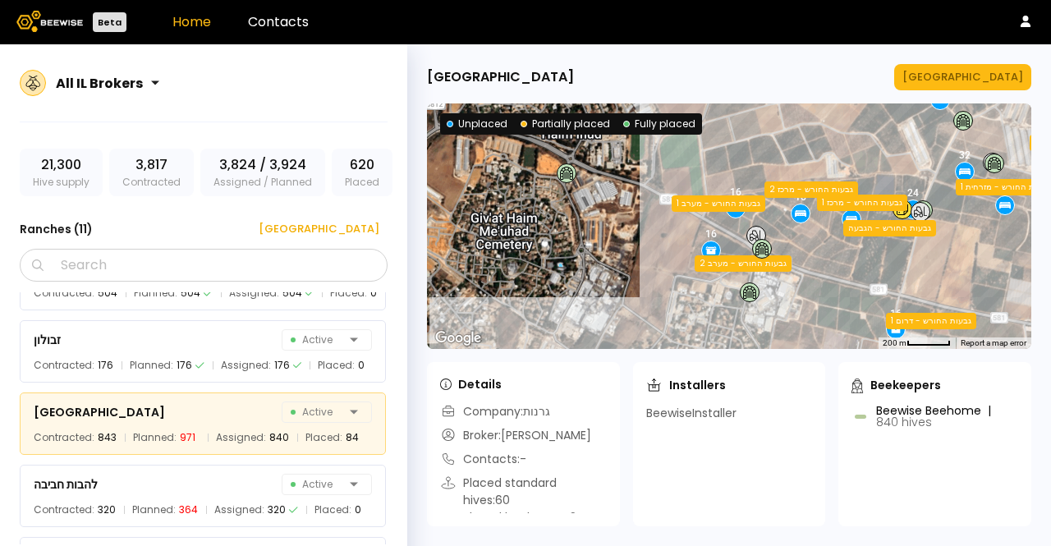
drag, startPoint x: 697, startPoint y: 283, endPoint x: 679, endPoint y: 297, distance: 22.3
click at [679, 297] on div "32 24 16 16 28 16 24 24 16 16 28 24 16 24 24 24 16 16 32 24 16 24 24 גבעות החור…" at bounding box center [729, 226] width 605 height 246
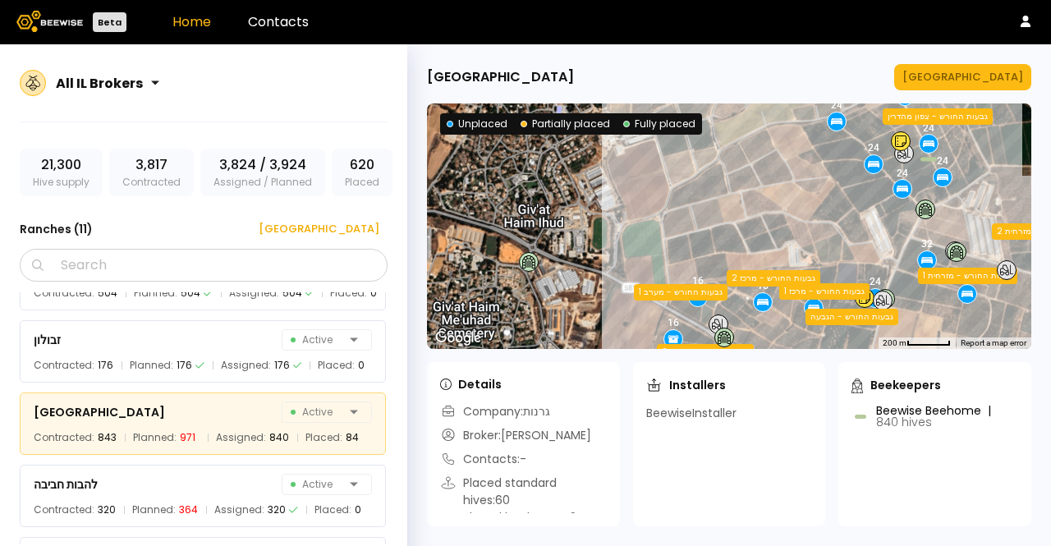
drag, startPoint x: 688, startPoint y: 169, endPoint x: 644, endPoint y: 269, distance: 109.3
click at [644, 269] on div "32 24 16 16 28 16 24 24 16 16 28 24 16 24 24 24 16 16 32 24 16 24 24 גבעות החור…" at bounding box center [729, 226] width 605 height 246
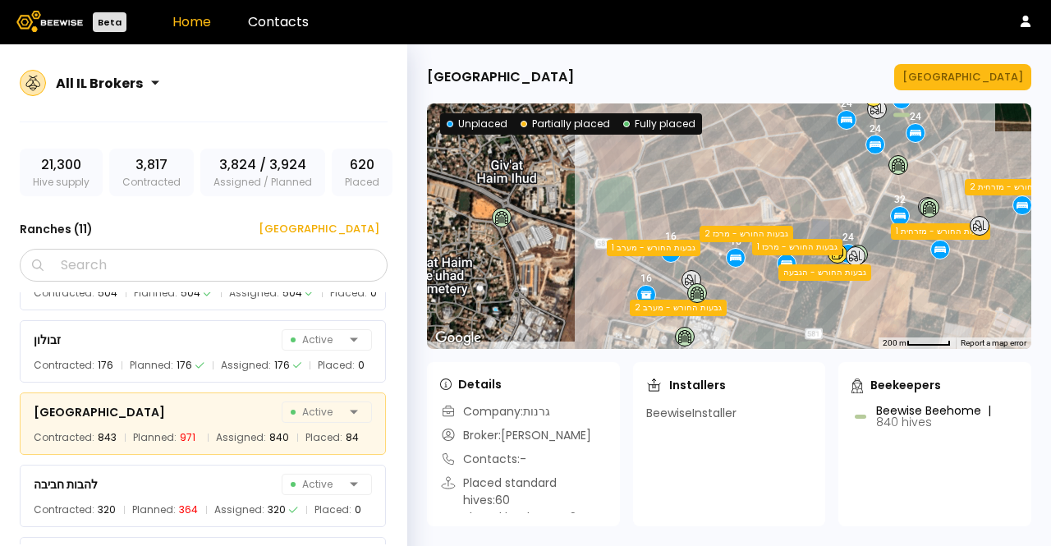
drag, startPoint x: 644, startPoint y: 267, endPoint x: 617, endPoint y: 210, distance: 62.8
click at [617, 210] on div "32 24 16 16 28 16 24 24 16 16 28 24 16 24 24 24 16 16 32 24 16 24 24 גבעות החור…" at bounding box center [729, 226] width 605 height 246
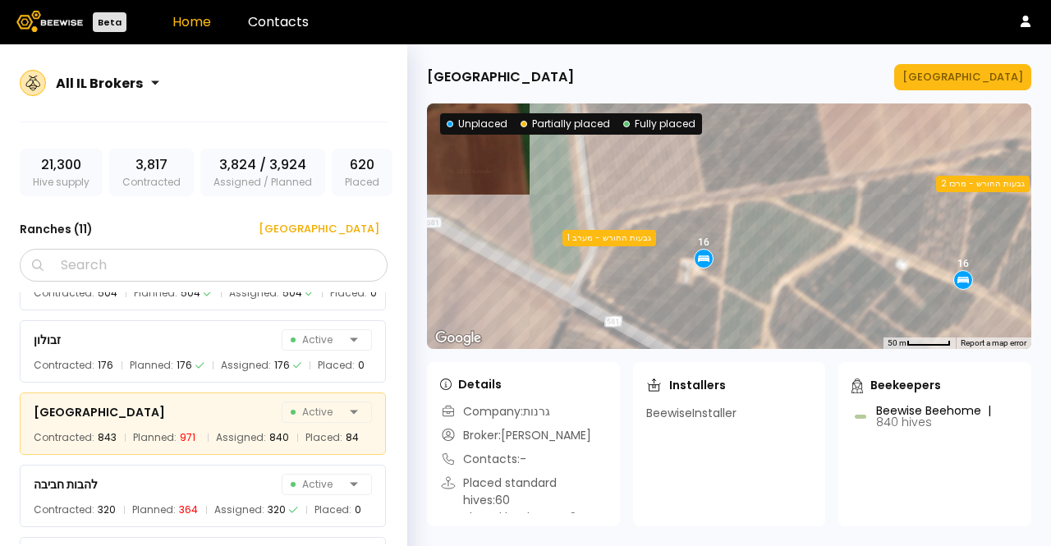
drag, startPoint x: 596, startPoint y: 231, endPoint x: 576, endPoint y: 336, distance: 107.0
click at [576, 336] on div "32 24 16 16 28 16 24 24 16 16 28 24 16 24 24 24 16 16 32 24 16 24 24 גבעות החור…" at bounding box center [729, 226] width 605 height 246
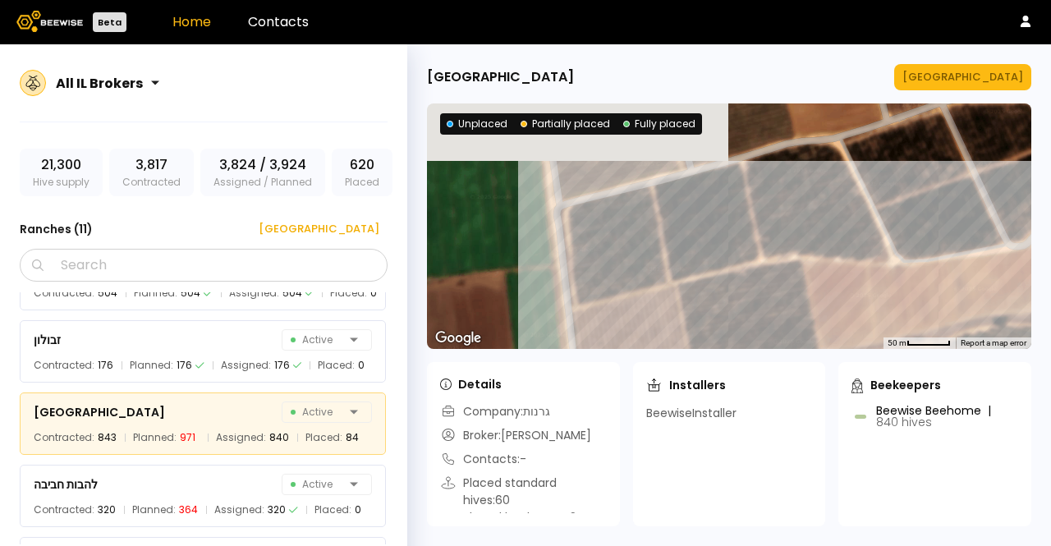
drag, startPoint x: 578, startPoint y: 159, endPoint x: 580, endPoint y: 309, distance: 149.5
click at [580, 309] on div "32 24 16 16 28 16 24 24 16 16 28 24 16 24 24 24 16 16 32 24 16 24 24 גבעות החור…" at bounding box center [729, 226] width 605 height 246
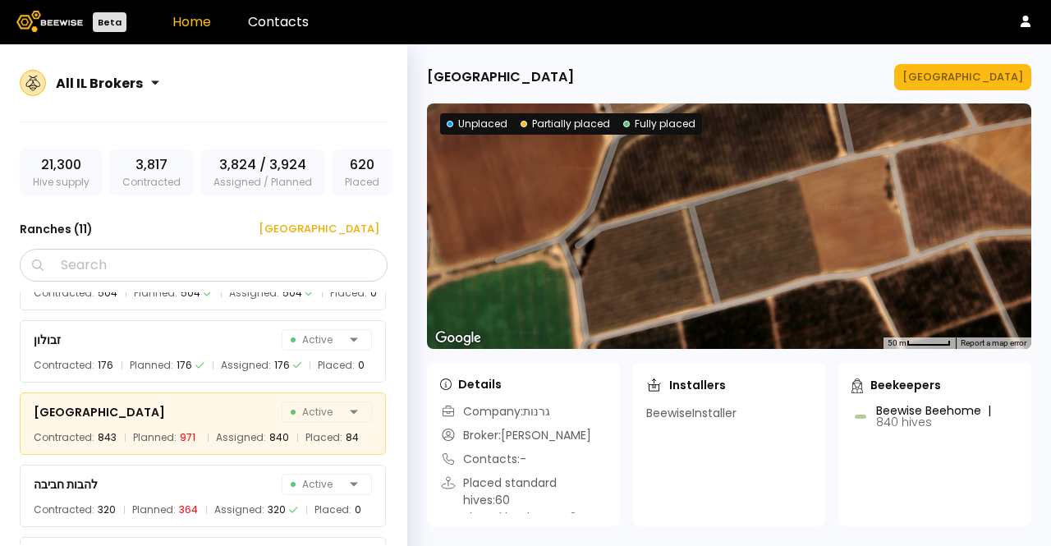
drag, startPoint x: 597, startPoint y: 215, endPoint x: 621, endPoint y: 310, distance: 98.2
click at [621, 310] on div at bounding box center [729, 226] width 605 height 246
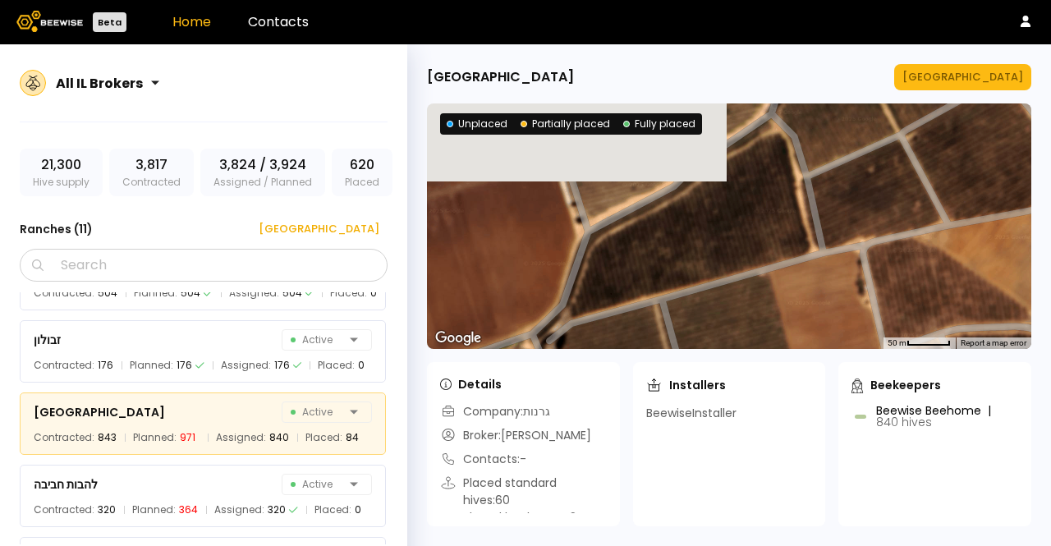
drag, startPoint x: 614, startPoint y: 207, endPoint x: 582, endPoint y: 308, distance: 106.0
click at [582, 308] on div at bounding box center [729, 226] width 605 height 246
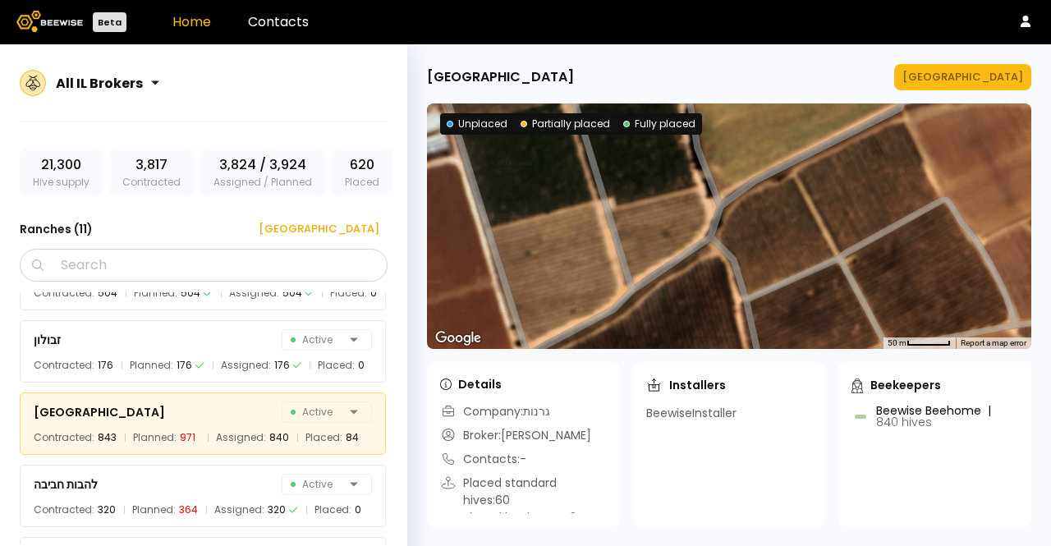
drag, startPoint x: 590, startPoint y: 266, endPoint x: 563, endPoint y: 333, distance: 72.6
click at [563, 333] on div at bounding box center [729, 226] width 605 height 246
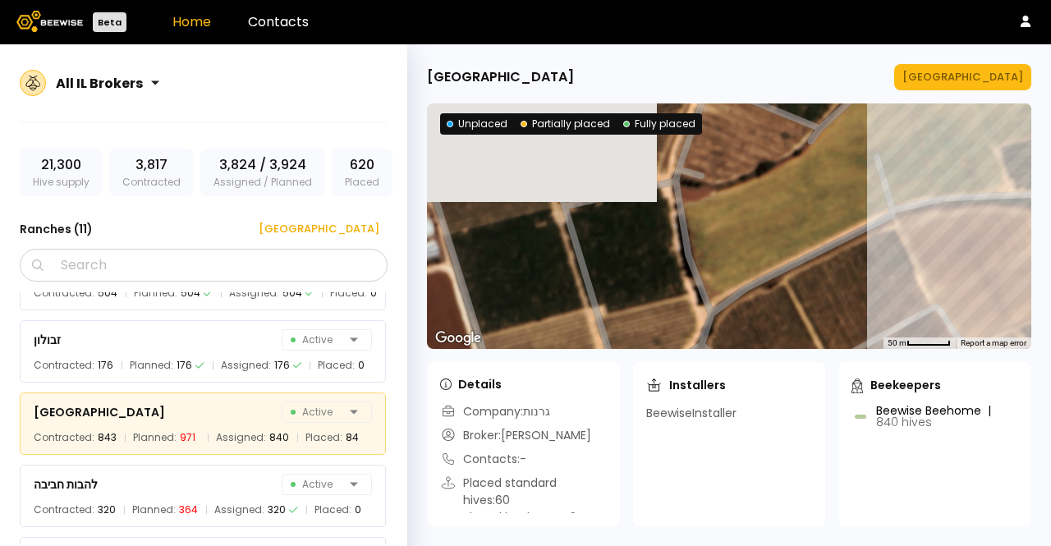
drag, startPoint x: 692, startPoint y: 283, endPoint x: 700, endPoint y: 315, distance: 32.9
click at [700, 315] on div "32 24 16 16 28 16 24 24 16 16 28 24 16 24 24 24 16 16 32 24 16 24 24 גבעות החור…" at bounding box center [729, 226] width 605 height 246
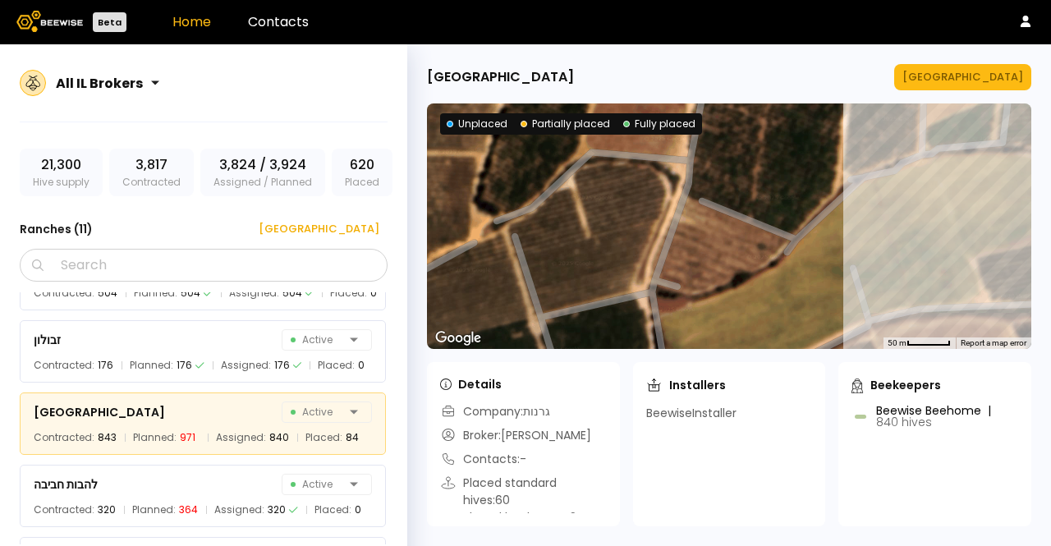
drag, startPoint x: 674, startPoint y: 282, endPoint x: 665, endPoint y: 329, distance: 48.3
click at [665, 329] on div "32 24 16 16 28 16 24 24 16 16 28 24 16 24 24 24 16 16 32 24 16 24 24 גבעות החור…" at bounding box center [729, 226] width 605 height 246
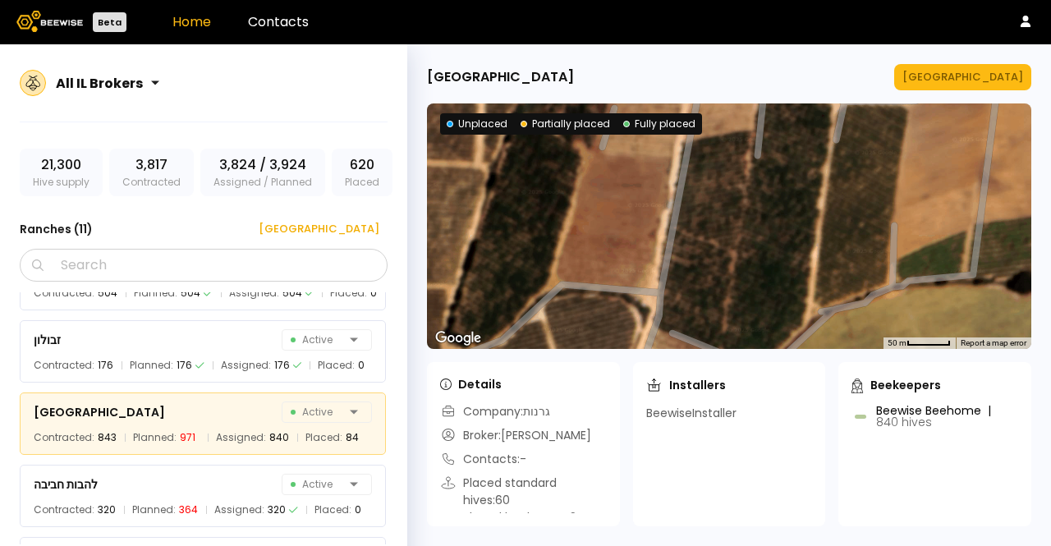
drag, startPoint x: 708, startPoint y: 198, endPoint x: 665, endPoint y: 344, distance: 152.3
click at [665, 344] on div at bounding box center [729, 226] width 605 height 246
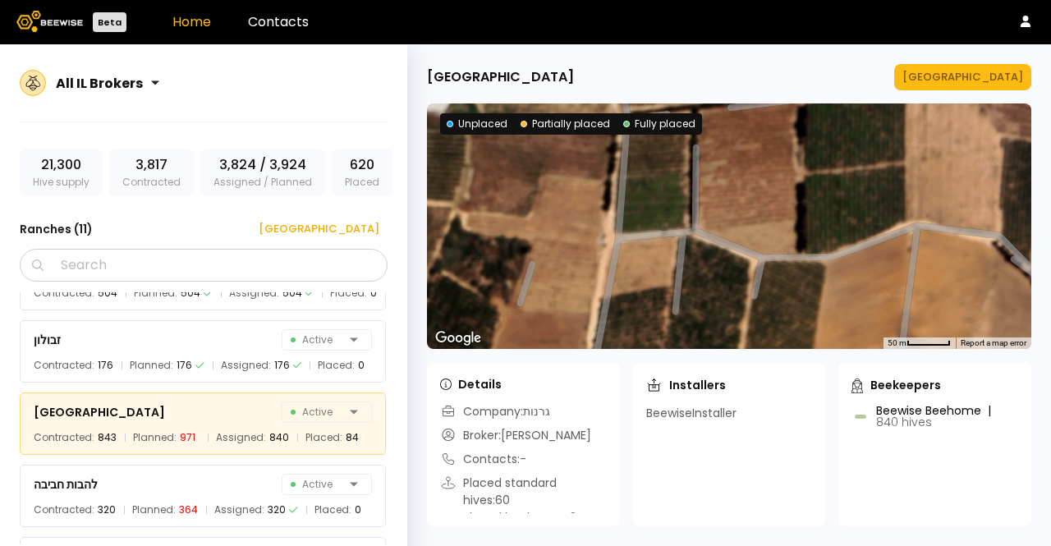
drag, startPoint x: 693, startPoint y: 191, endPoint x: 636, endPoint y: 283, distance: 108.5
click at [636, 283] on div at bounding box center [729, 226] width 605 height 246
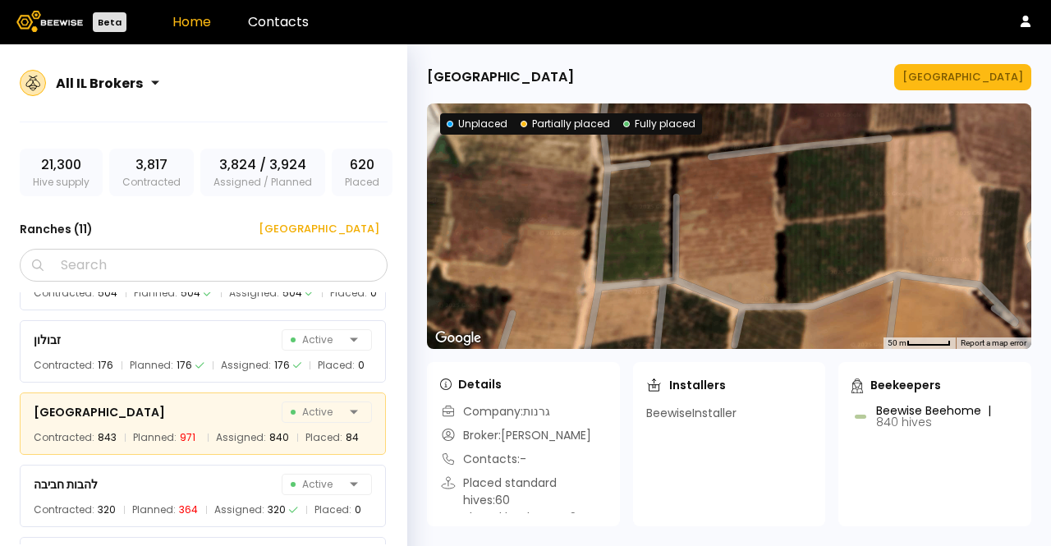
drag
click at [609, 285] on div at bounding box center [729, 226] width 605 height 246
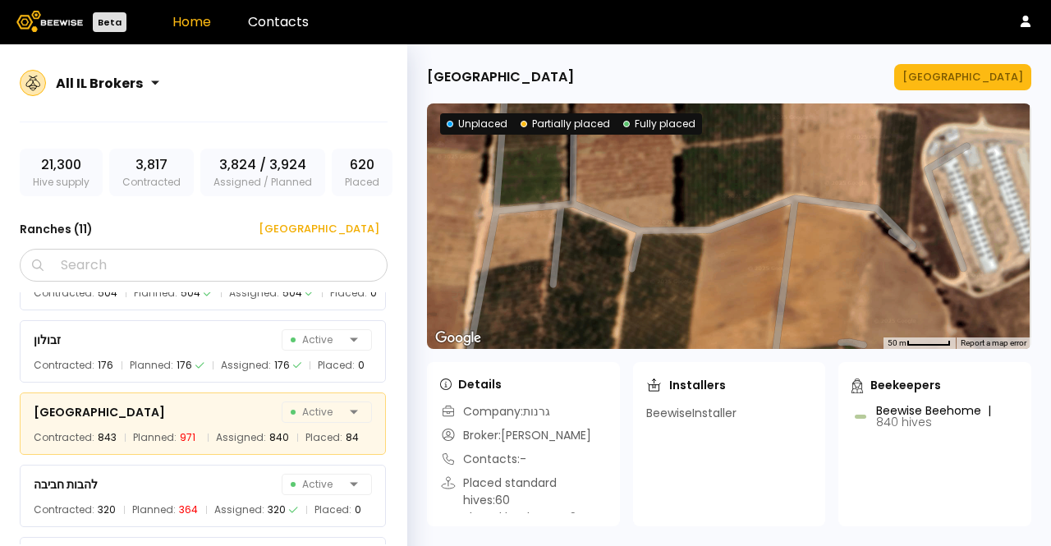
click at [552, 110] on div at bounding box center [729, 226] width 605 height 246
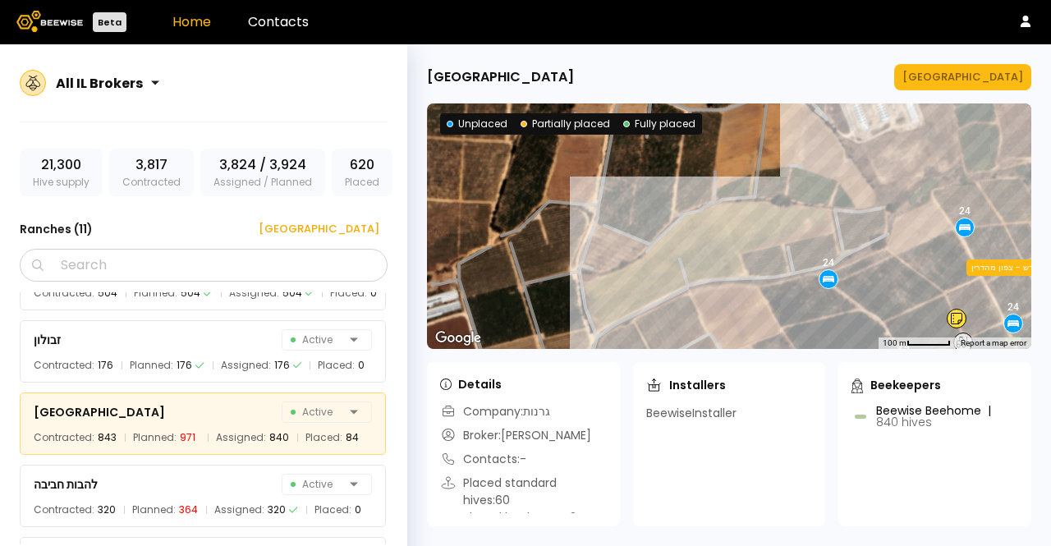
click at [799, 140] on div "32 24 16 16 28 16 24 24 16 16 28 24 16 24 24 24 16 16 32 24 16 24 24 גבעות החור…" at bounding box center [729, 226] width 605 height 246
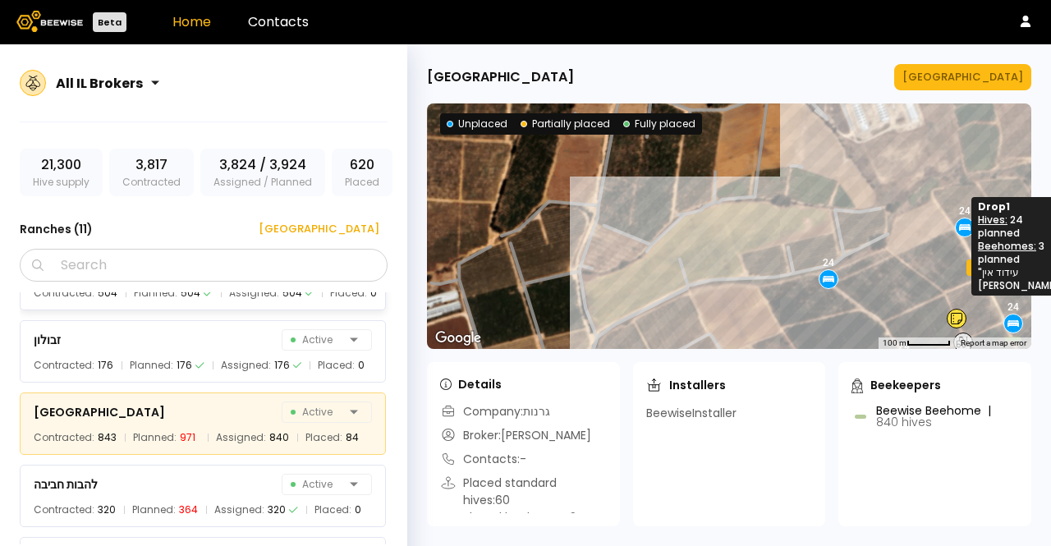
click at [956, 228] on div at bounding box center [965, 227] width 18 height 18
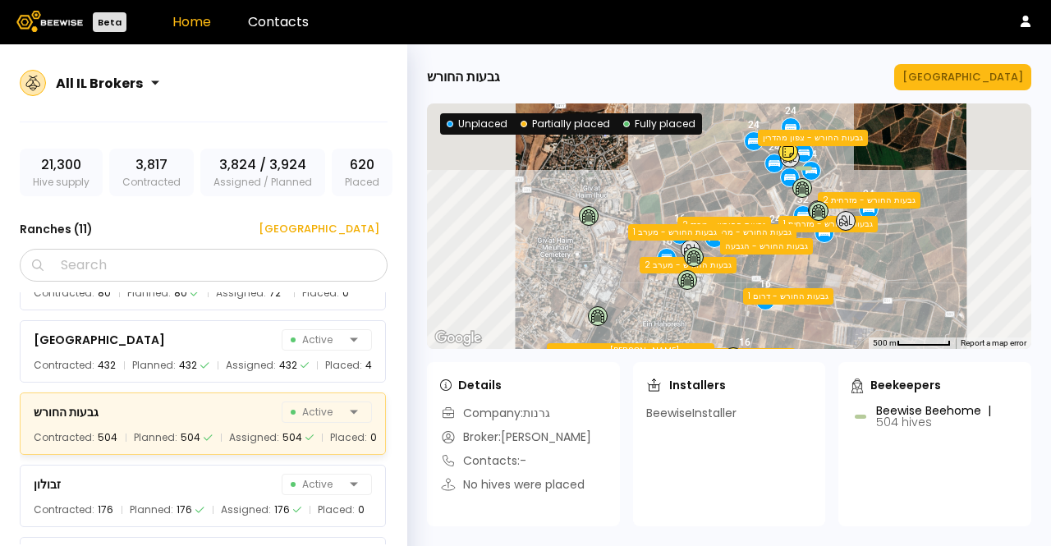
scroll to position [126, 0]
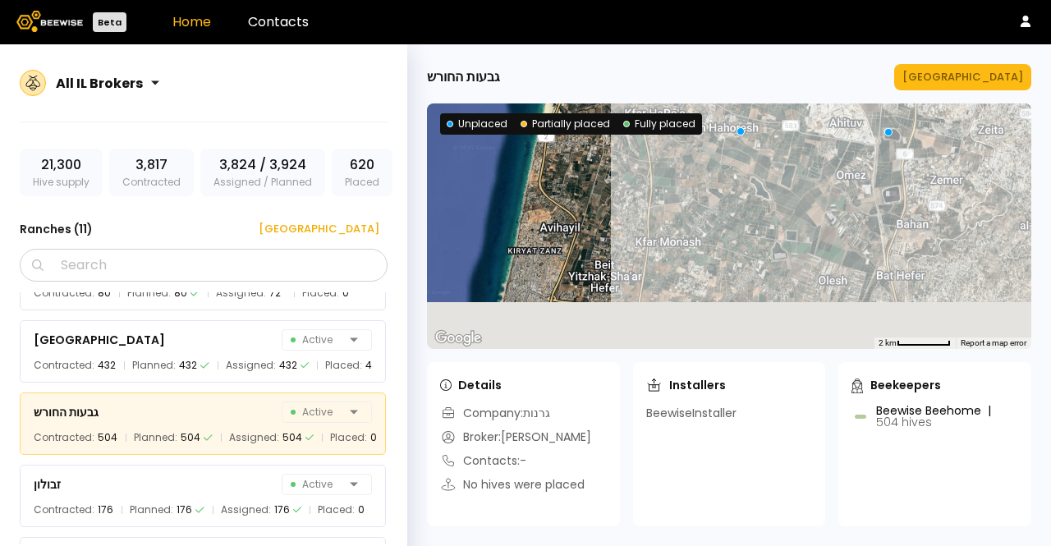
drag, startPoint x: 785, startPoint y: 280, endPoint x: 796, endPoint y: 178, distance: 102.4
click at [796, 178] on div at bounding box center [729, 226] width 605 height 246
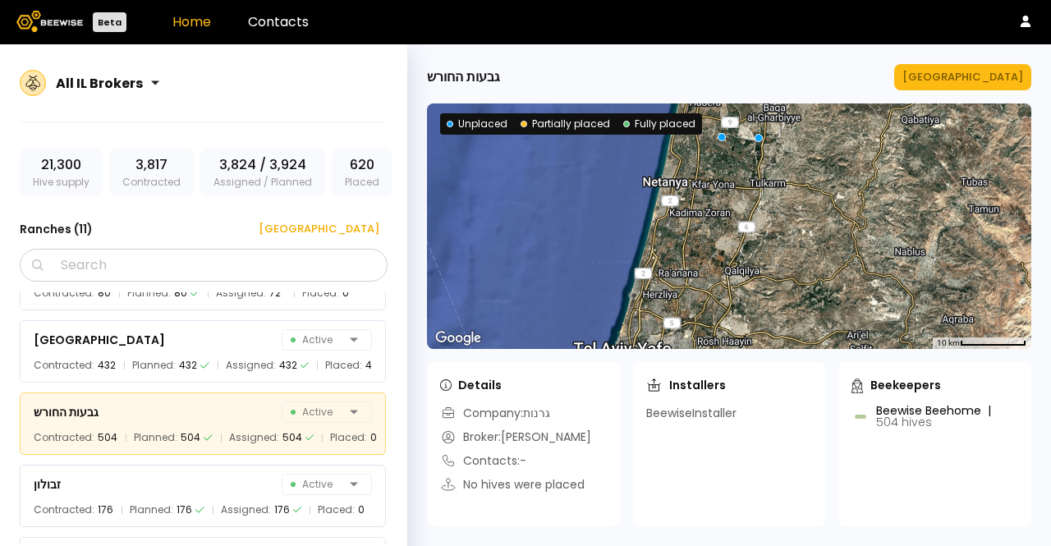
drag, startPoint x: 699, startPoint y: 287, endPoint x: 718, endPoint y: 153, distance: 135.2
click at [718, 153] on div at bounding box center [729, 226] width 605 height 246
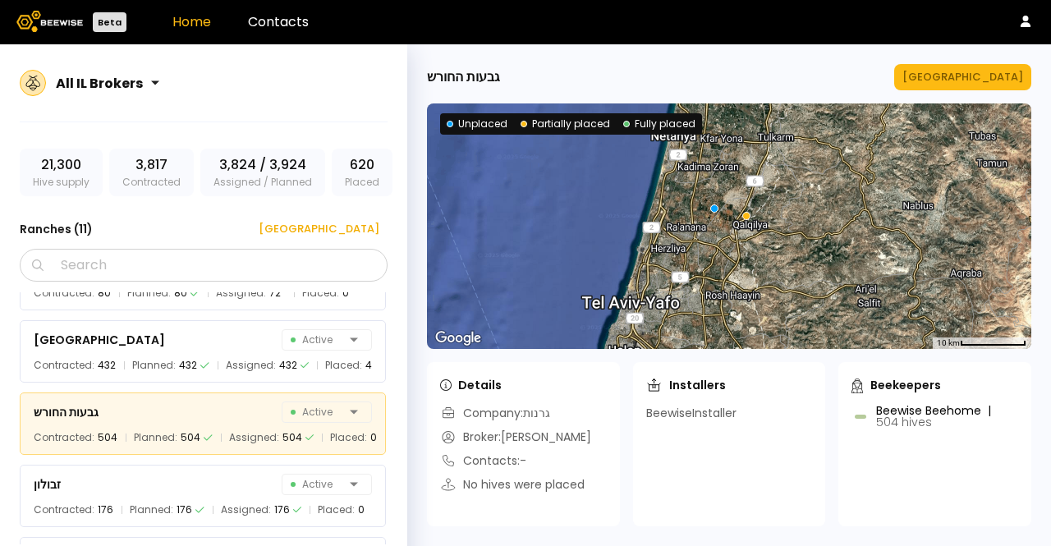
drag, startPoint x: 704, startPoint y: 251, endPoint x: 704, endPoint y: 222, distance: 29.6
click at [704, 222] on div at bounding box center [729, 226] width 605 height 246
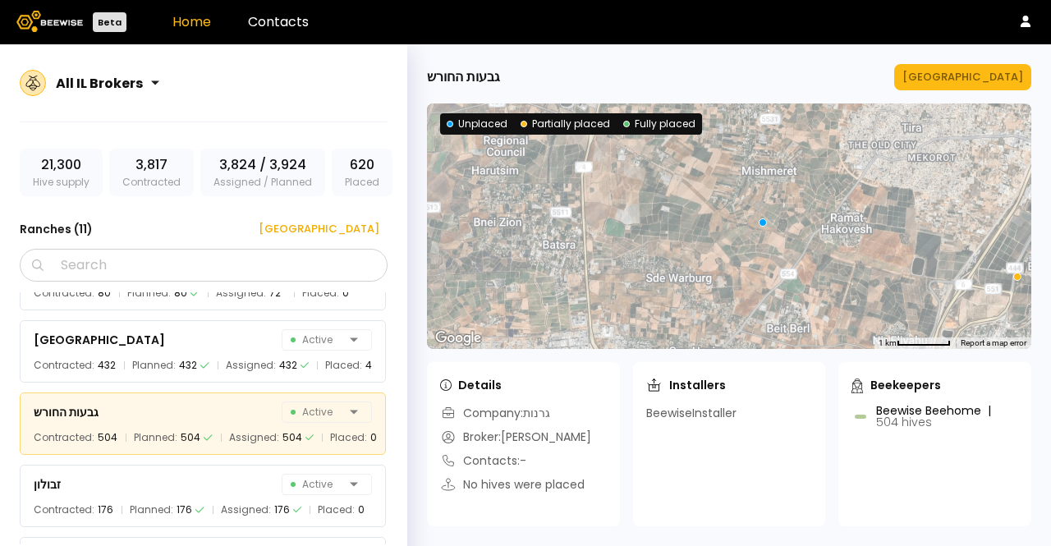
drag, startPoint x: 700, startPoint y: 197, endPoint x: 782, endPoint y: 272, distance: 111.1
click at [782, 272] on div at bounding box center [729, 226] width 605 height 246
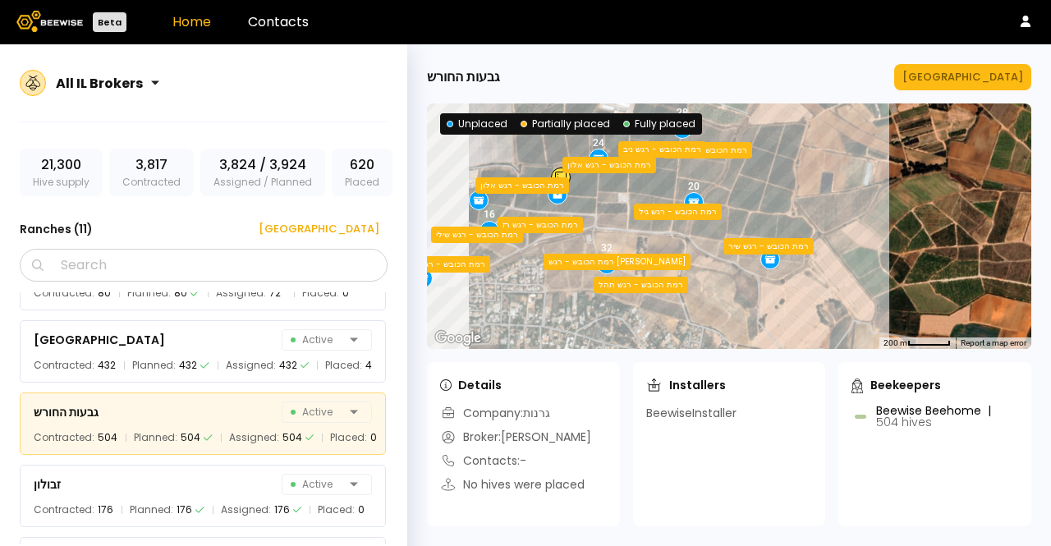
drag, startPoint x: 697, startPoint y: 249, endPoint x: 966, endPoint y: 238, distance: 268.8
click at [966, 238] on div "12 20 16 20 12 24 20 28 16 32 16 24 20 16 16 24 20 32 רמת הכובש - י רמת הכובש -…" at bounding box center [729, 226] width 605 height 246
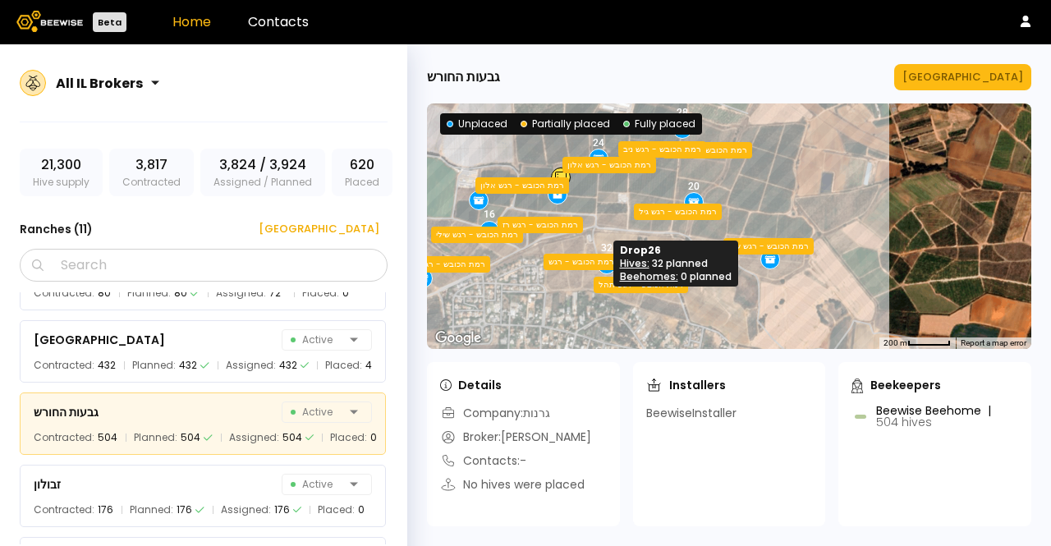
click at [607, 269] on icon at bounding box center [607, 263] width 15 height 15
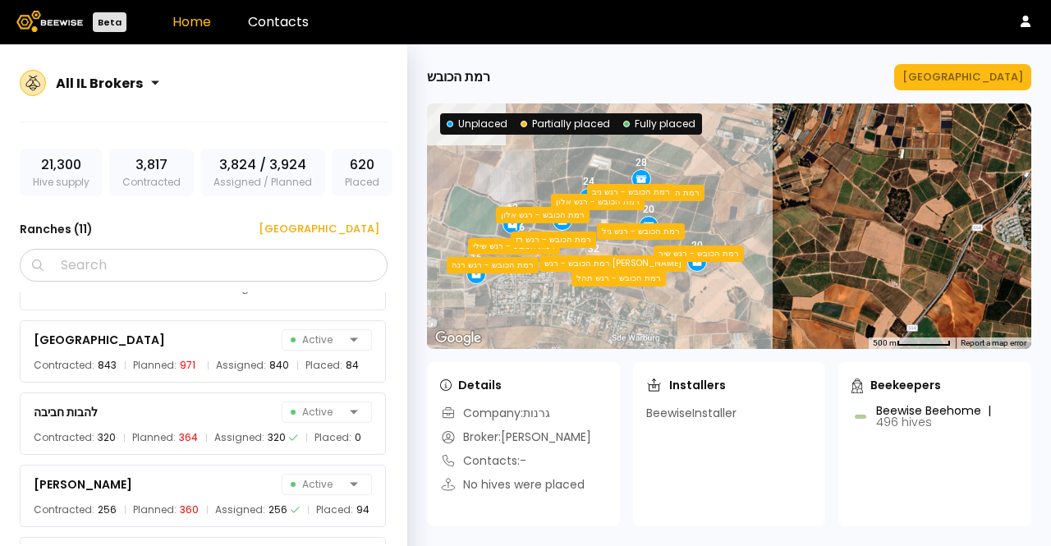
scroll to position [542, 0]
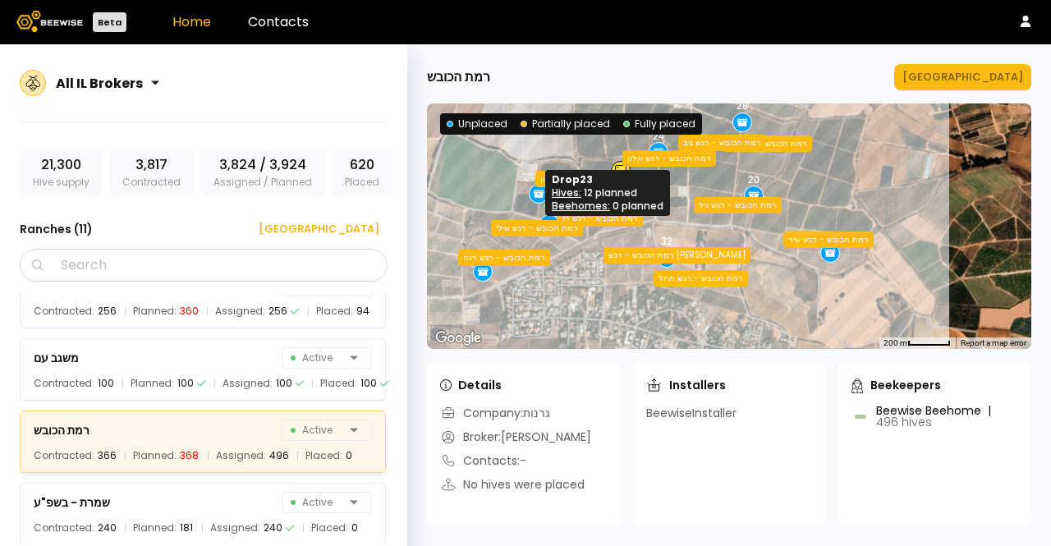
click at [536, 196] on icon at bounding box center [539, 194] width 11 height 6
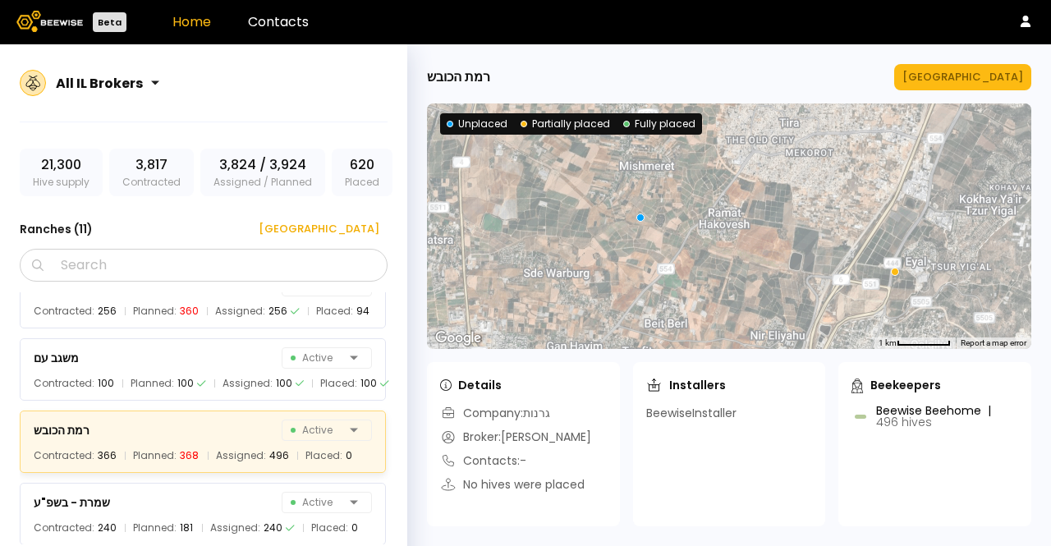
drag, startPoint x: 813, startPoint y: 247, endPoint x: 721, endPoint y: 237, distance: 92.5
click at [721, 237] on div at bounding box center [729, 226] width 605 height 246
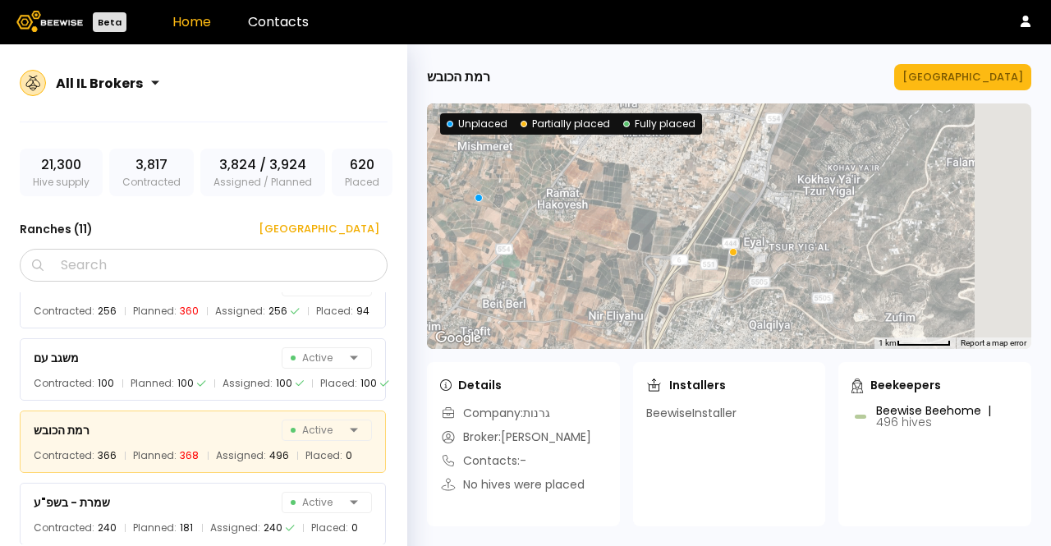
drag, startPoint x: 858, startPoint y: 264, endPoint x: 693, endPoint y: 245, distance: 166.2
click at [693, 245] on div at bounding box center [729, 226] width 605 height 246
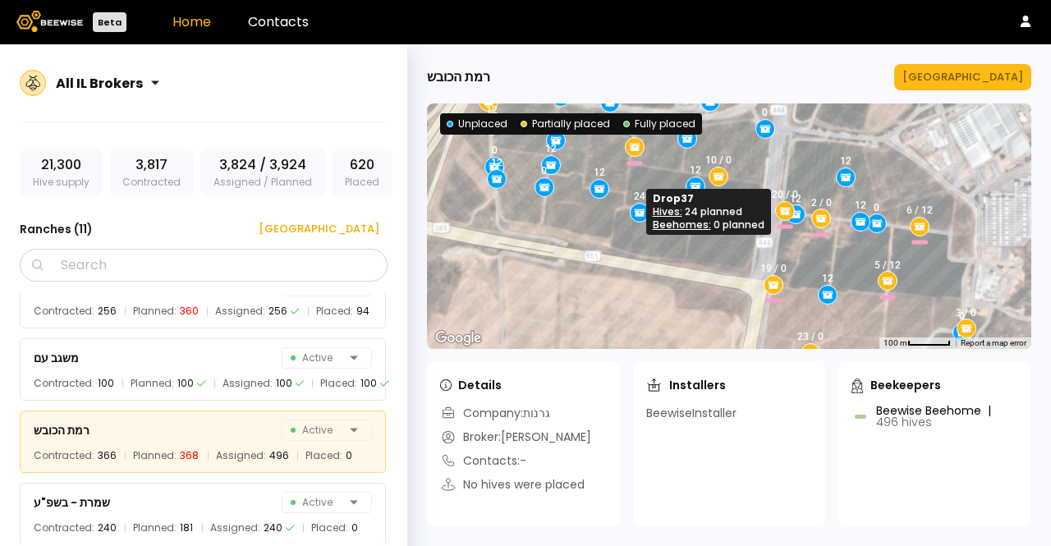
click at [639, 218] on icon at bounding box center [639, 212] width 15 height 15
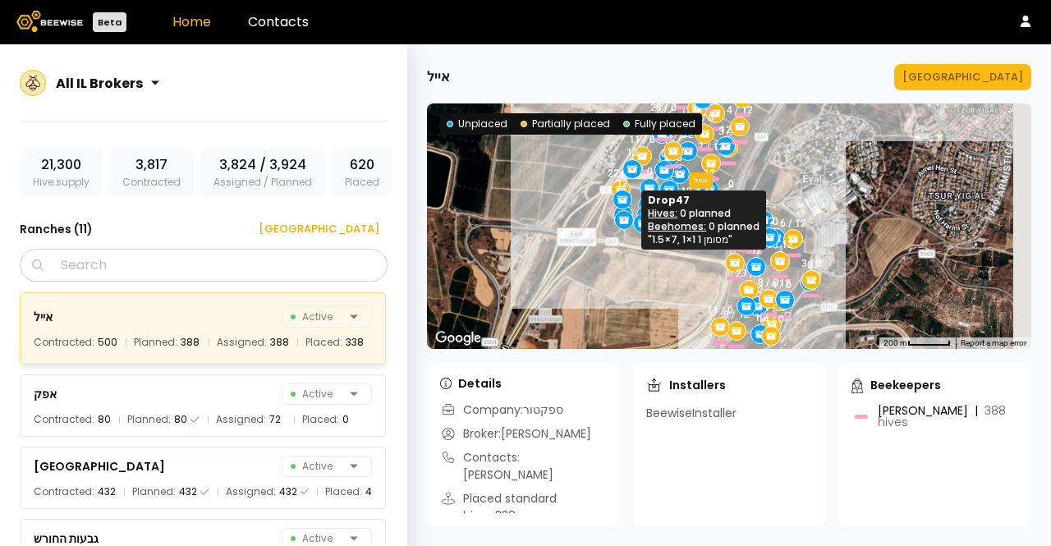
scroll to position [0, 0]
